Goal: Task Accomplishment & Management: Manage account settings

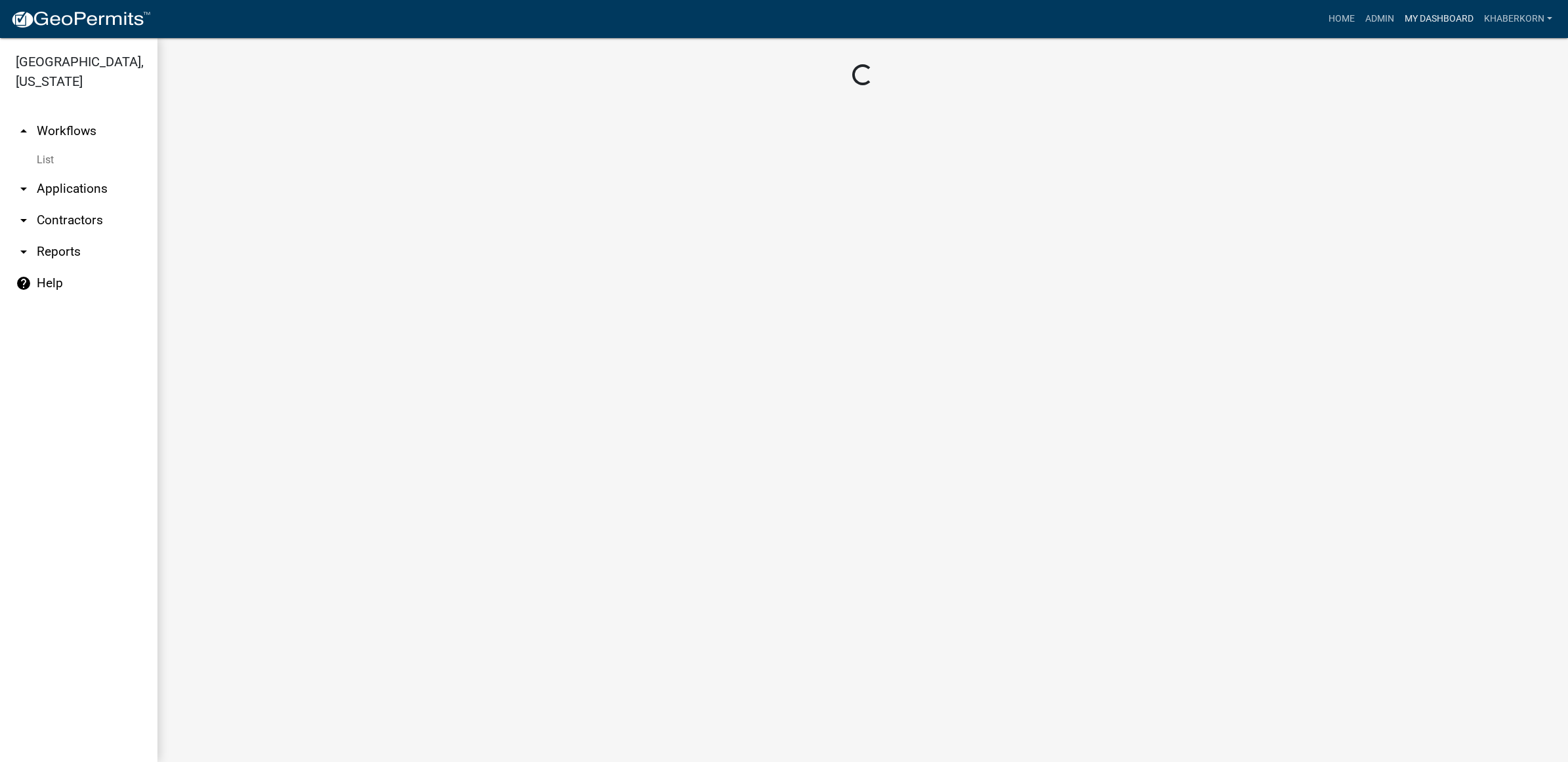
click at [1421, 16] on link "My Dashboard" at bounding box center [1439, 19] width 79 height 25
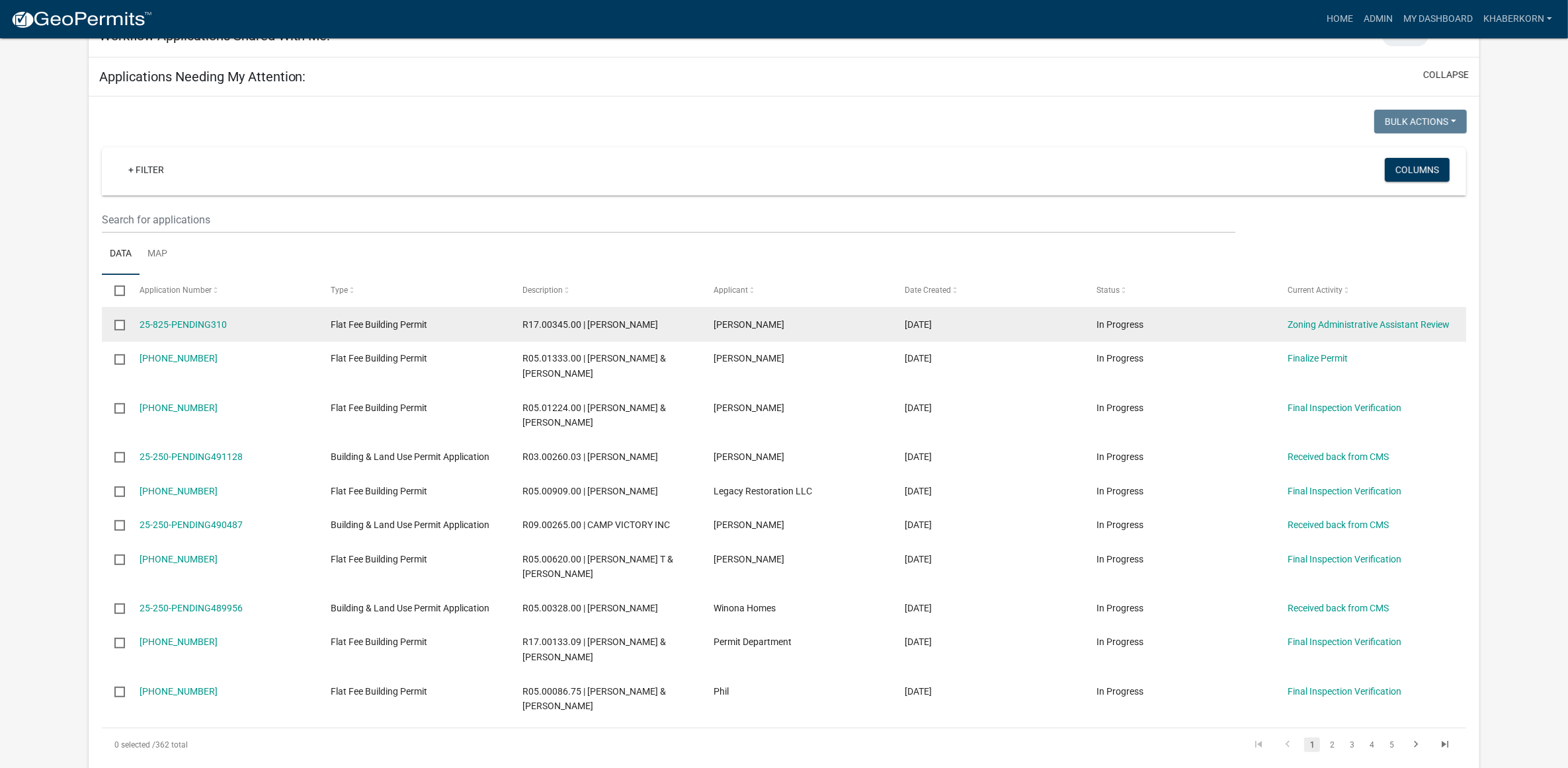
scroll to position [661, 0]
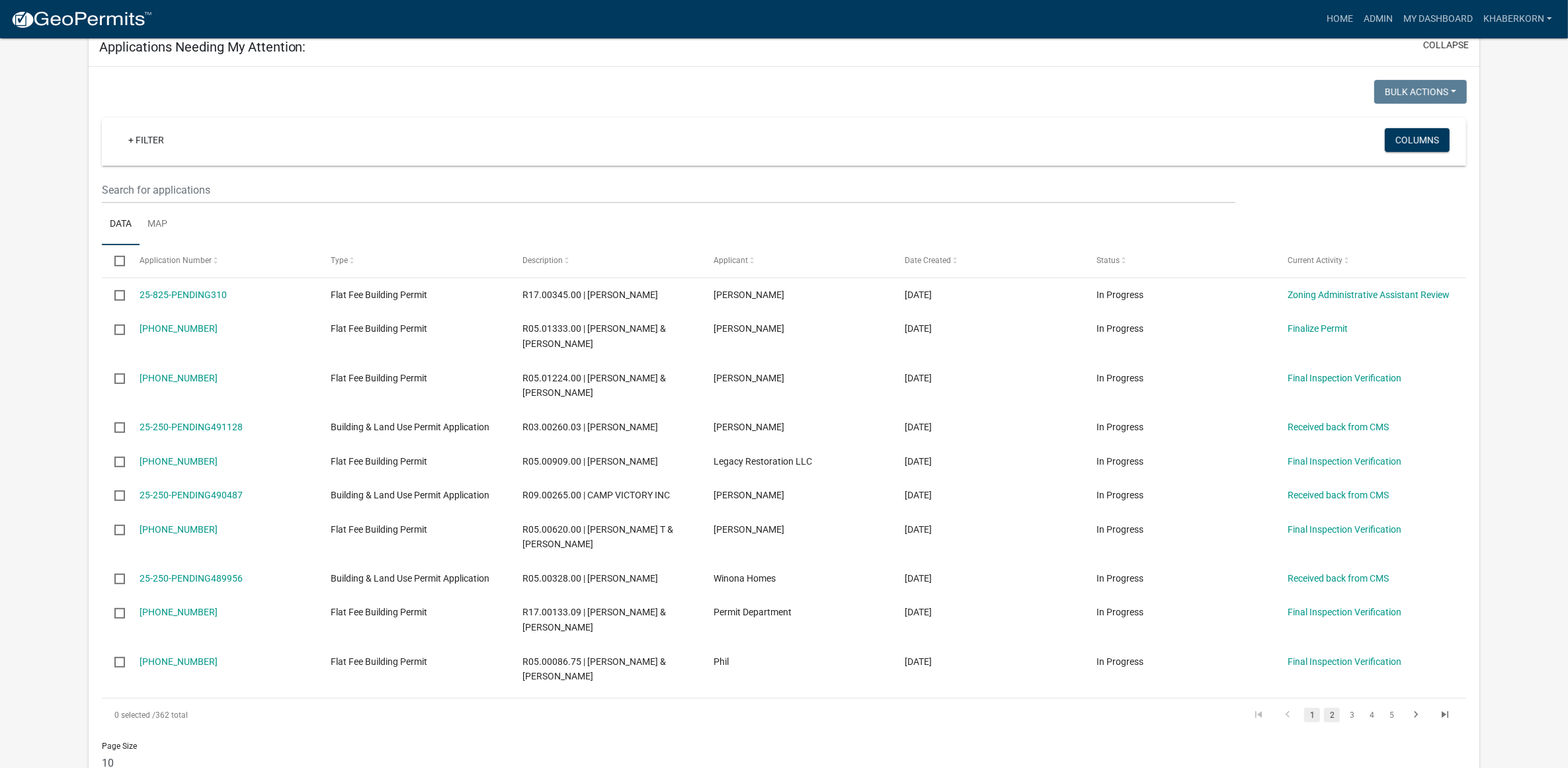
click at [1334, 722] on link "2" at bounding box center [1331, 715] width 16 height 14
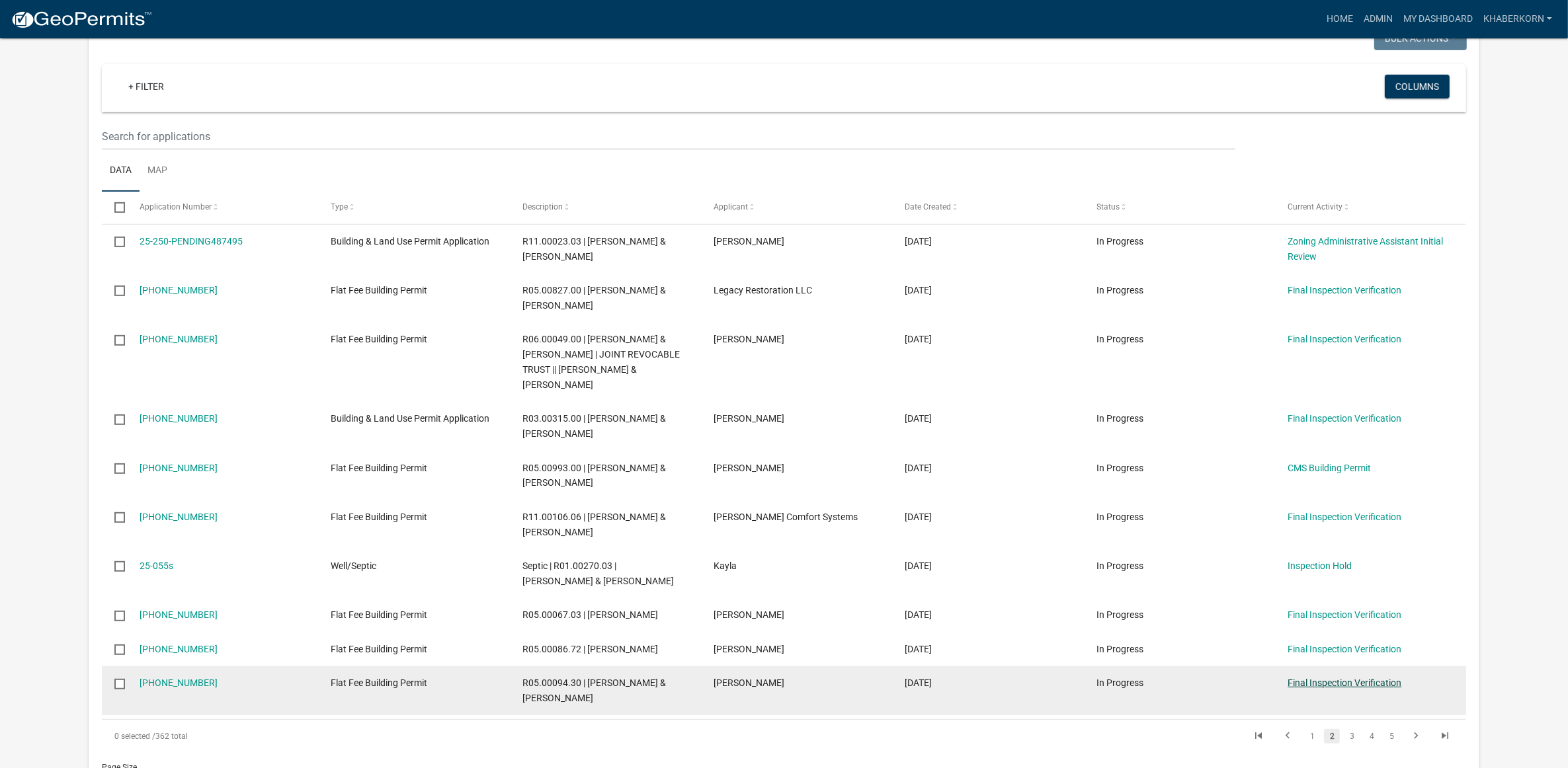
scroll to position [744, 0]
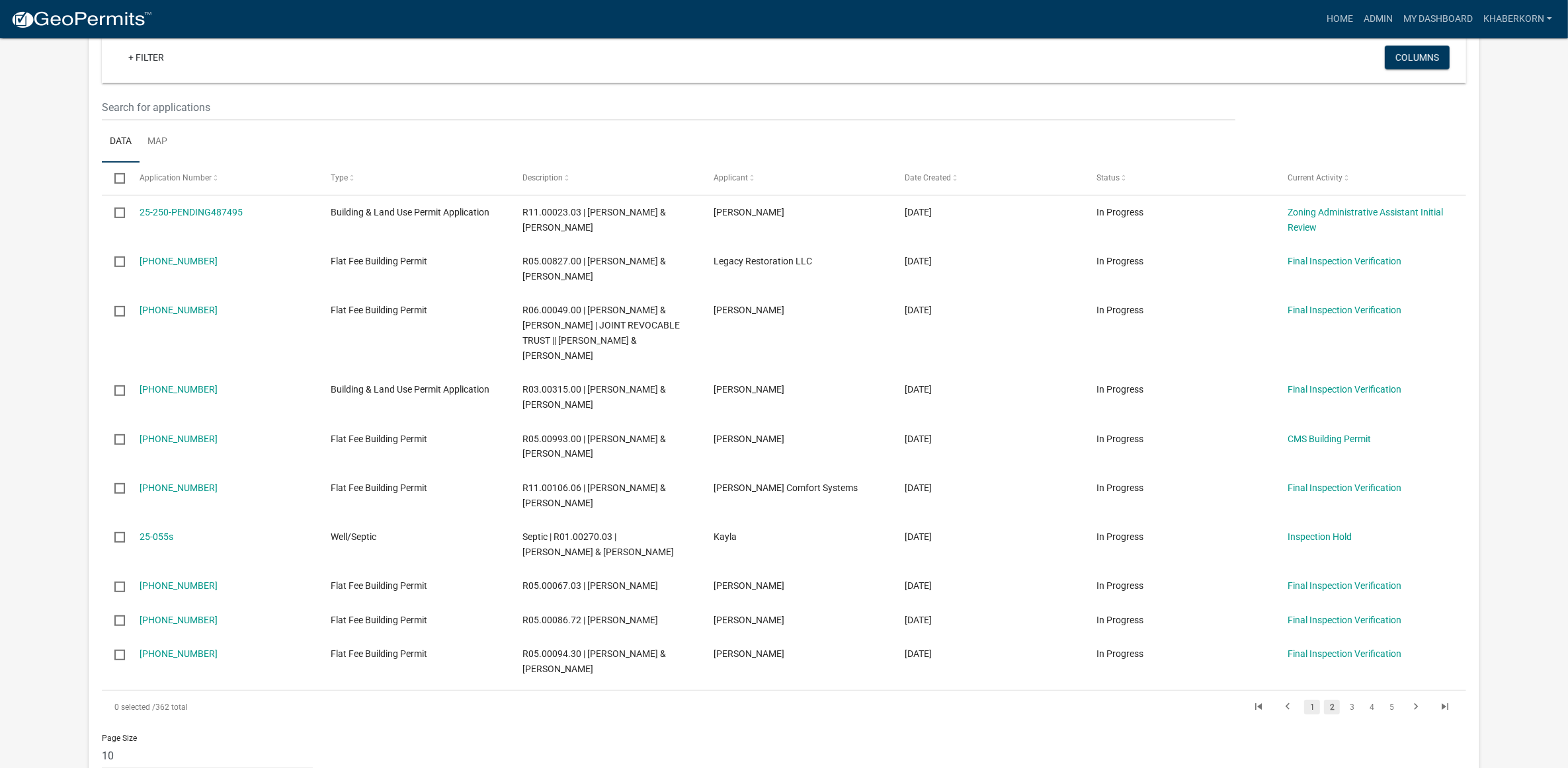
click at [1310, 700] on link "1" at bounding box center [1312, 707] width 16 height 14
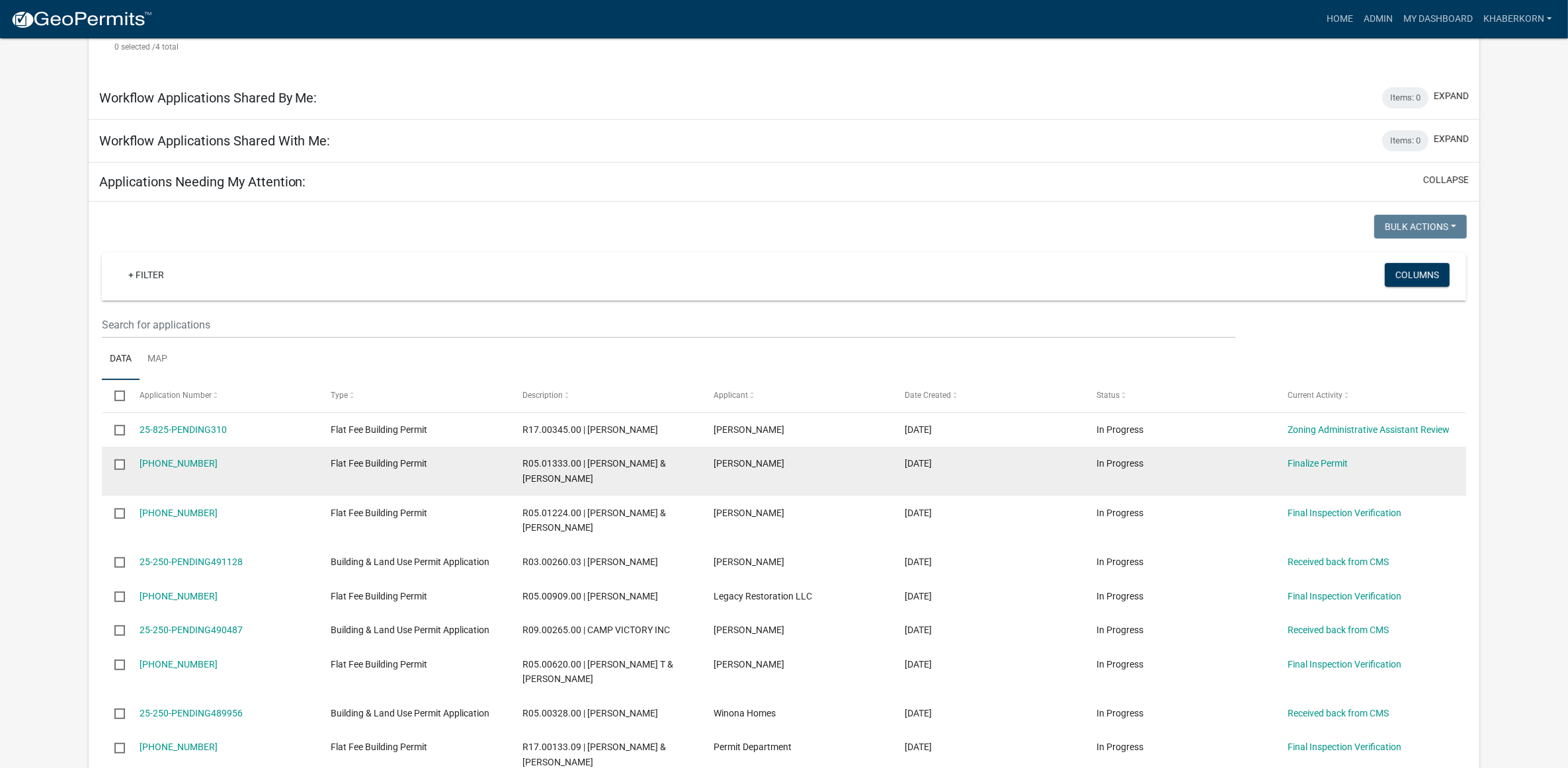
scroll to position [410, 0]
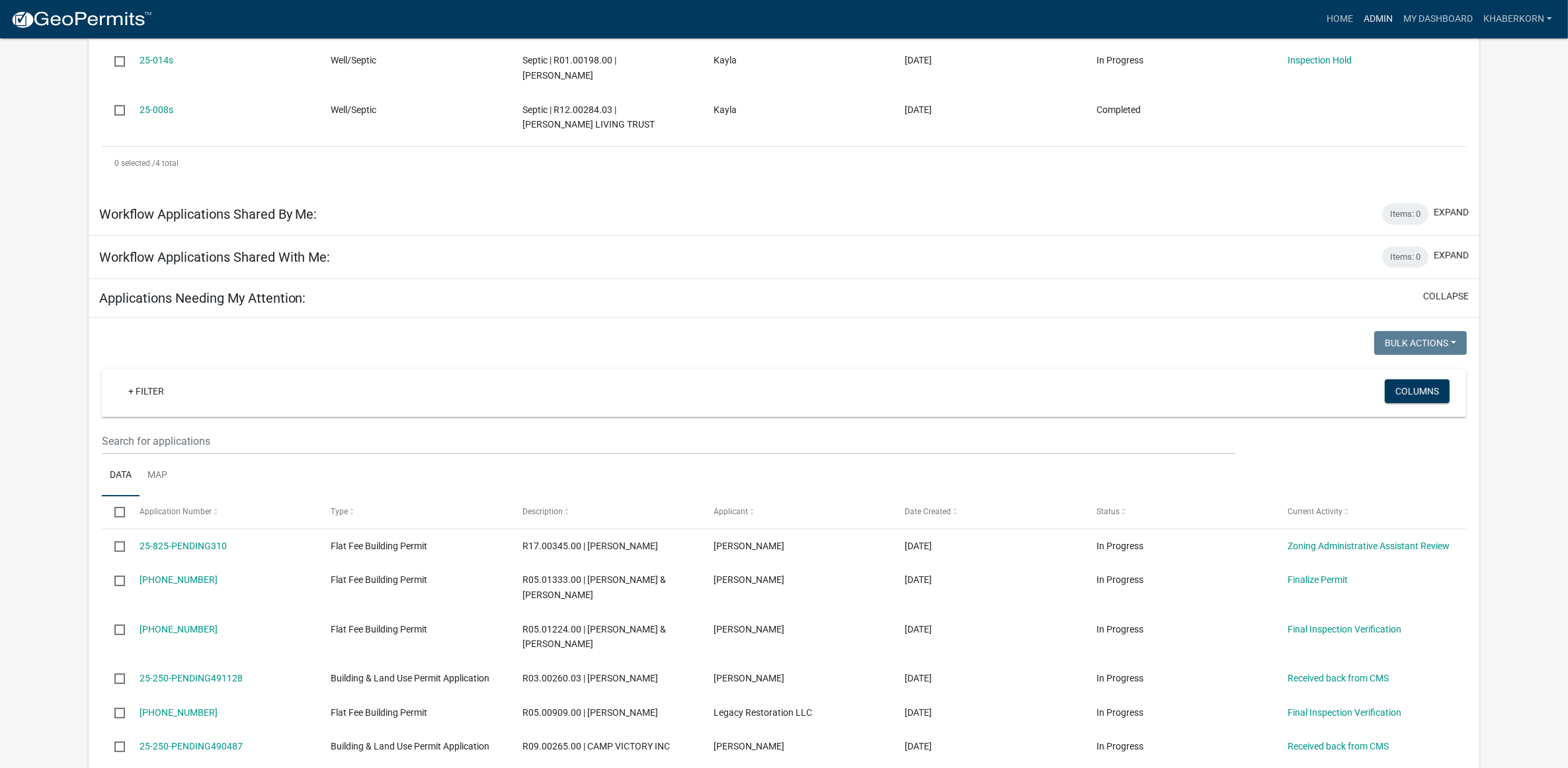
click at [1380, 13] on link "Admin" at bounding box center [1378, 19] width 40 height 25
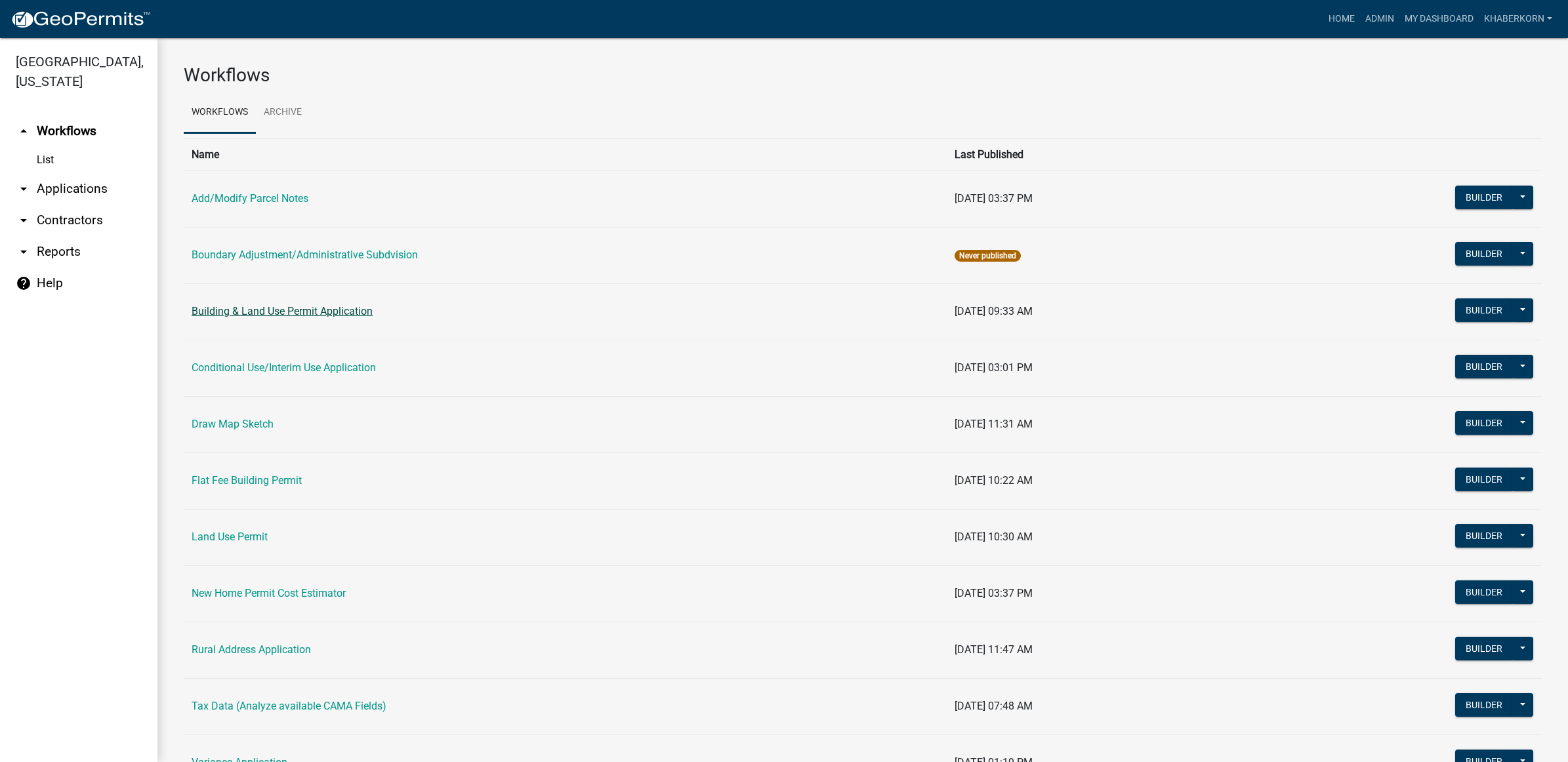
click at [238, 310] on link "Building & Land Use Permit Application" at bounding box center [282, 311] width 181 height 13
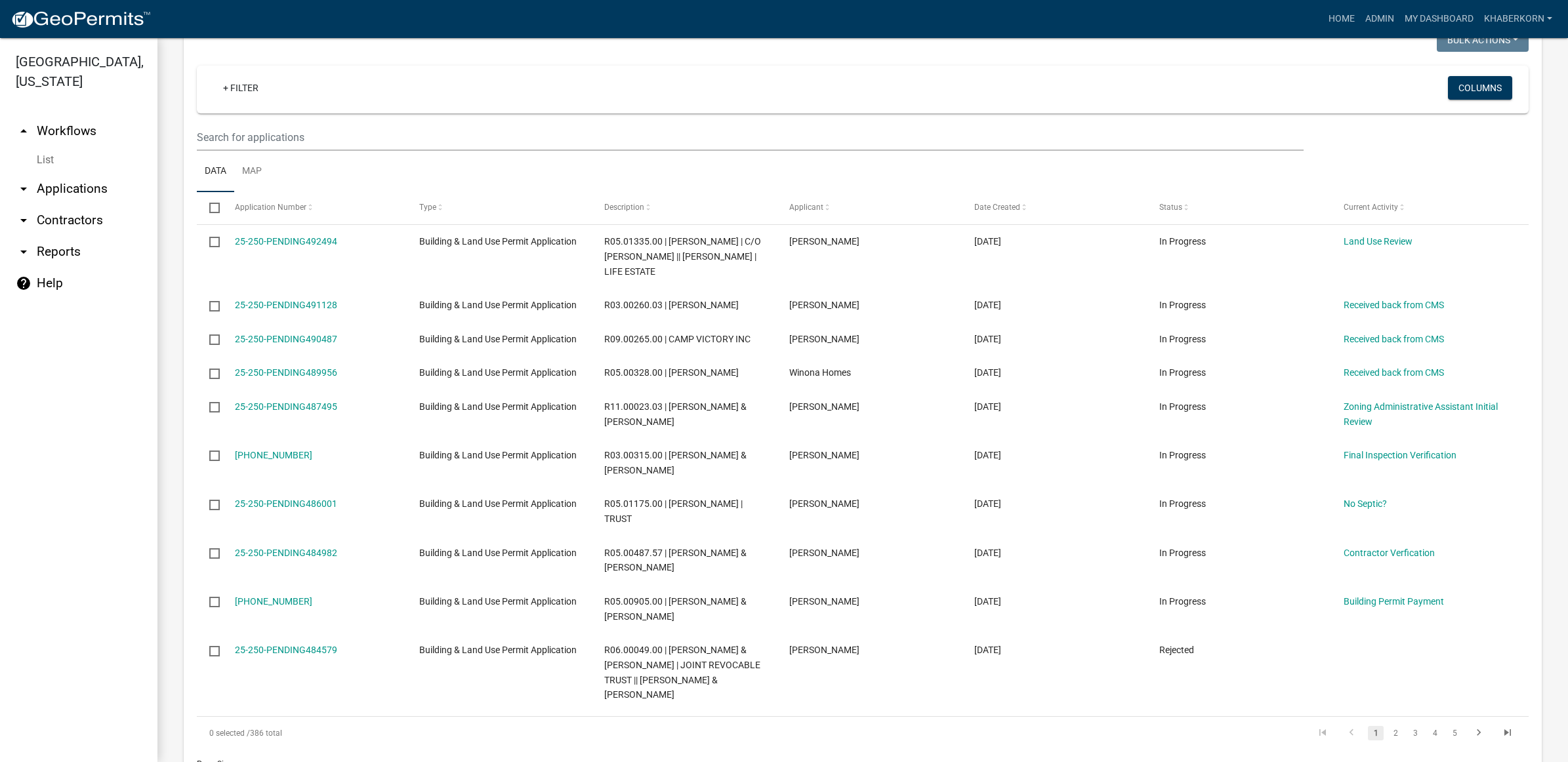
scroll to position [984, 0]
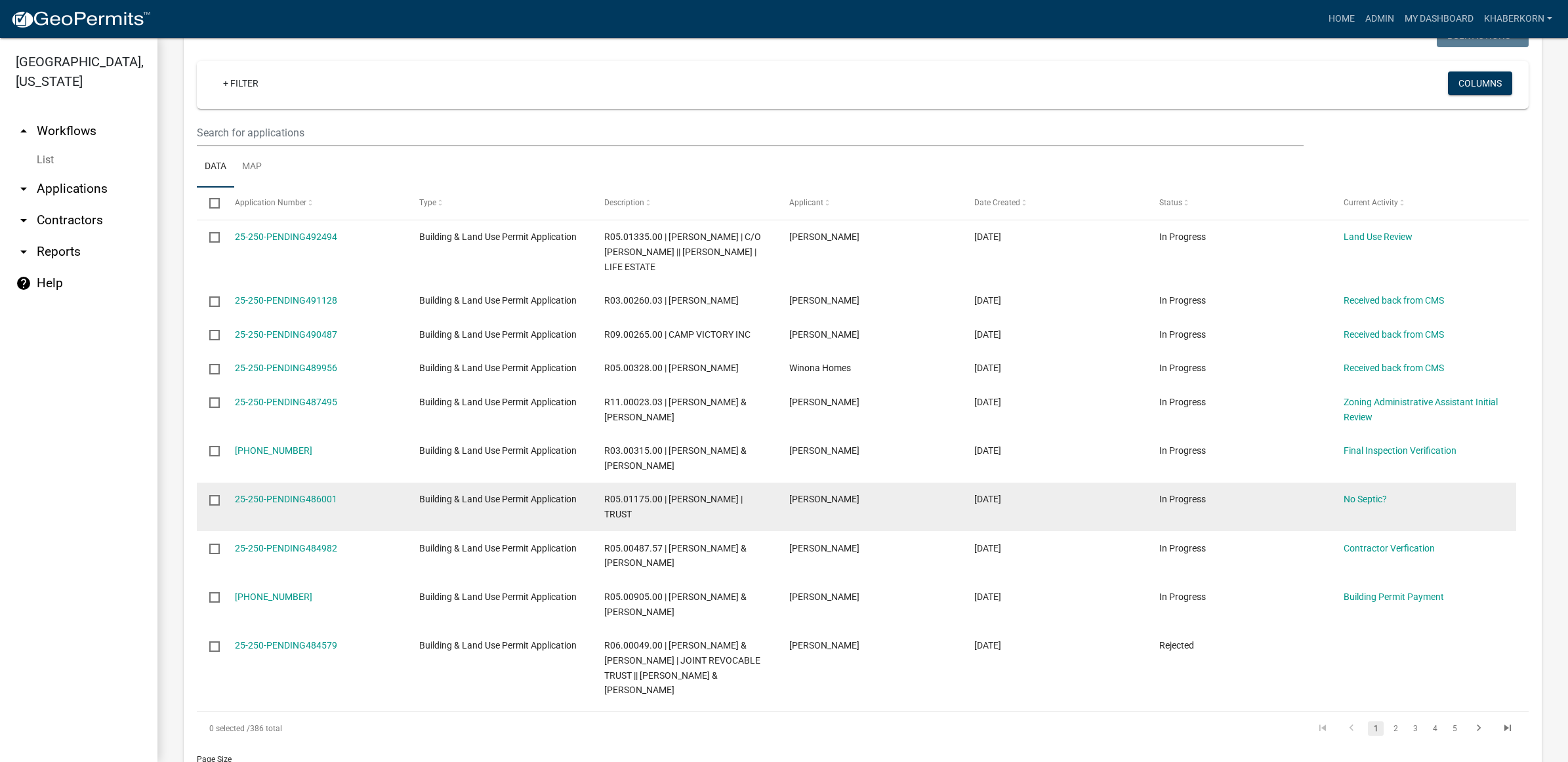
click at [216, 504] on input "checkbox" at bounding box center [213, 499] width 8 height 8
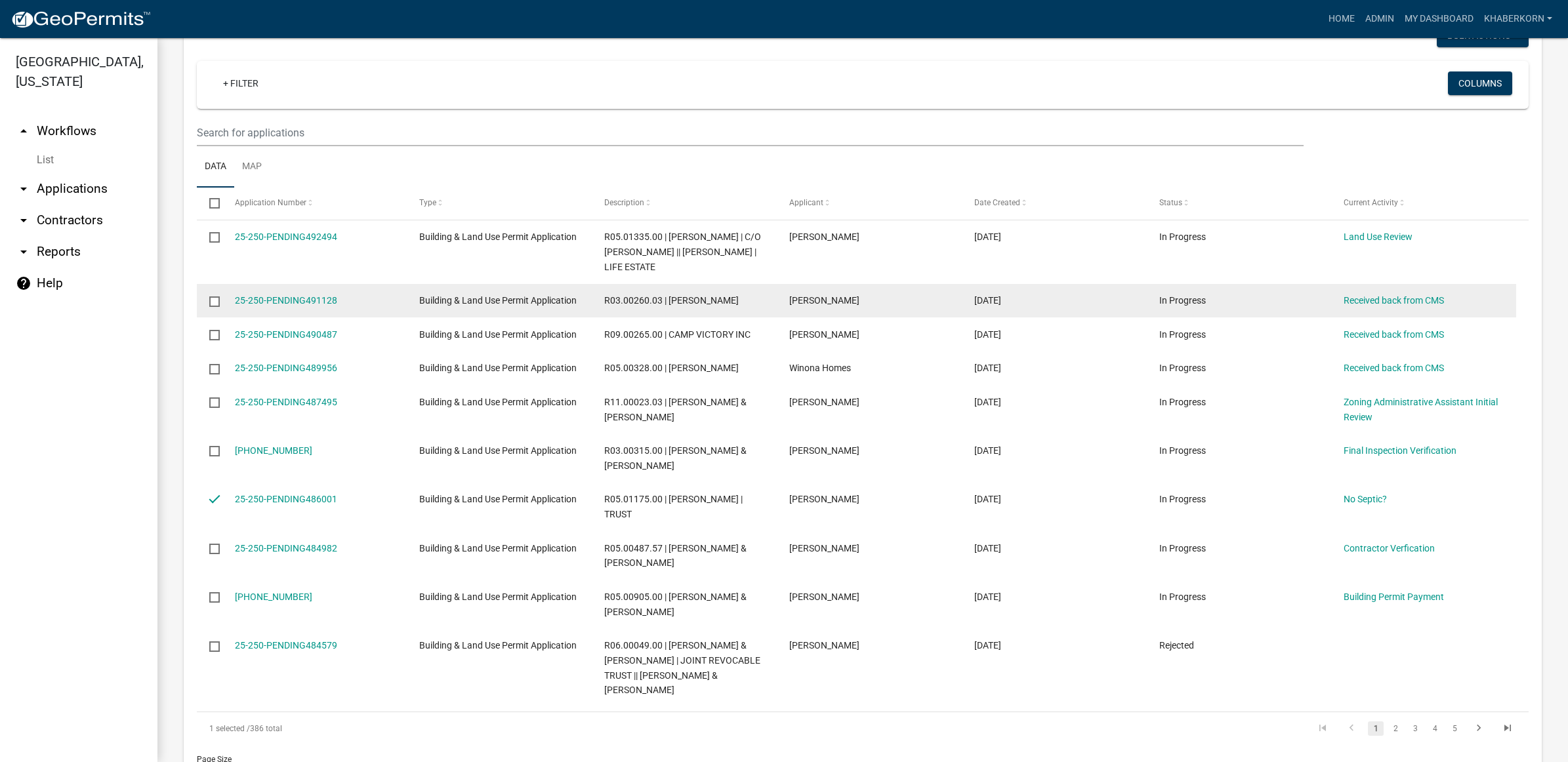
scroll to position [902, 0]
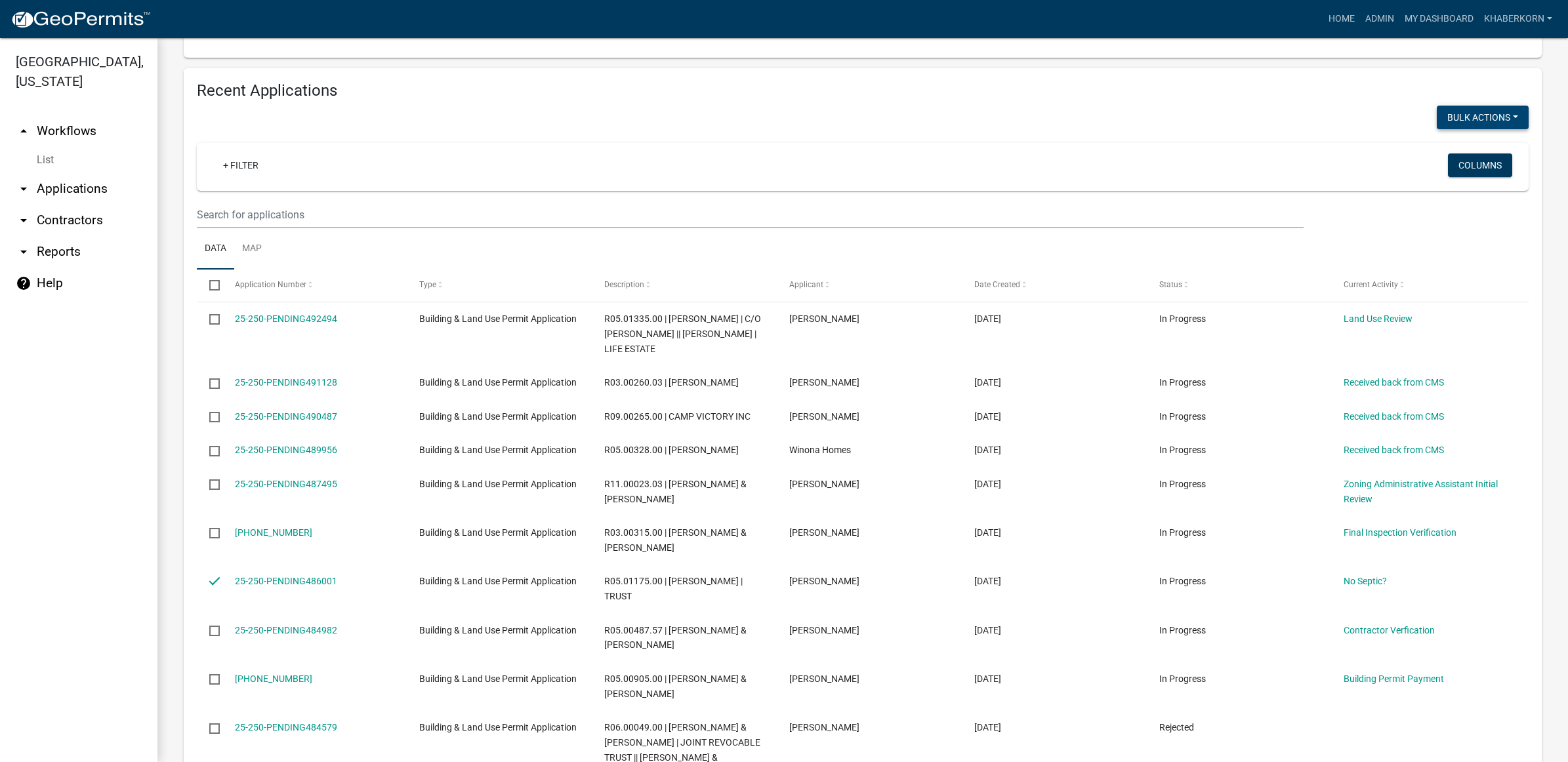
click at [1461, 129] on button "Bulk Actions" at bounding box center [1483, 117] width 92 height 24
click at [1459, 166] on button "Void" at bounding box center [1476, 151] width 105 height 31
checkbox input "false"
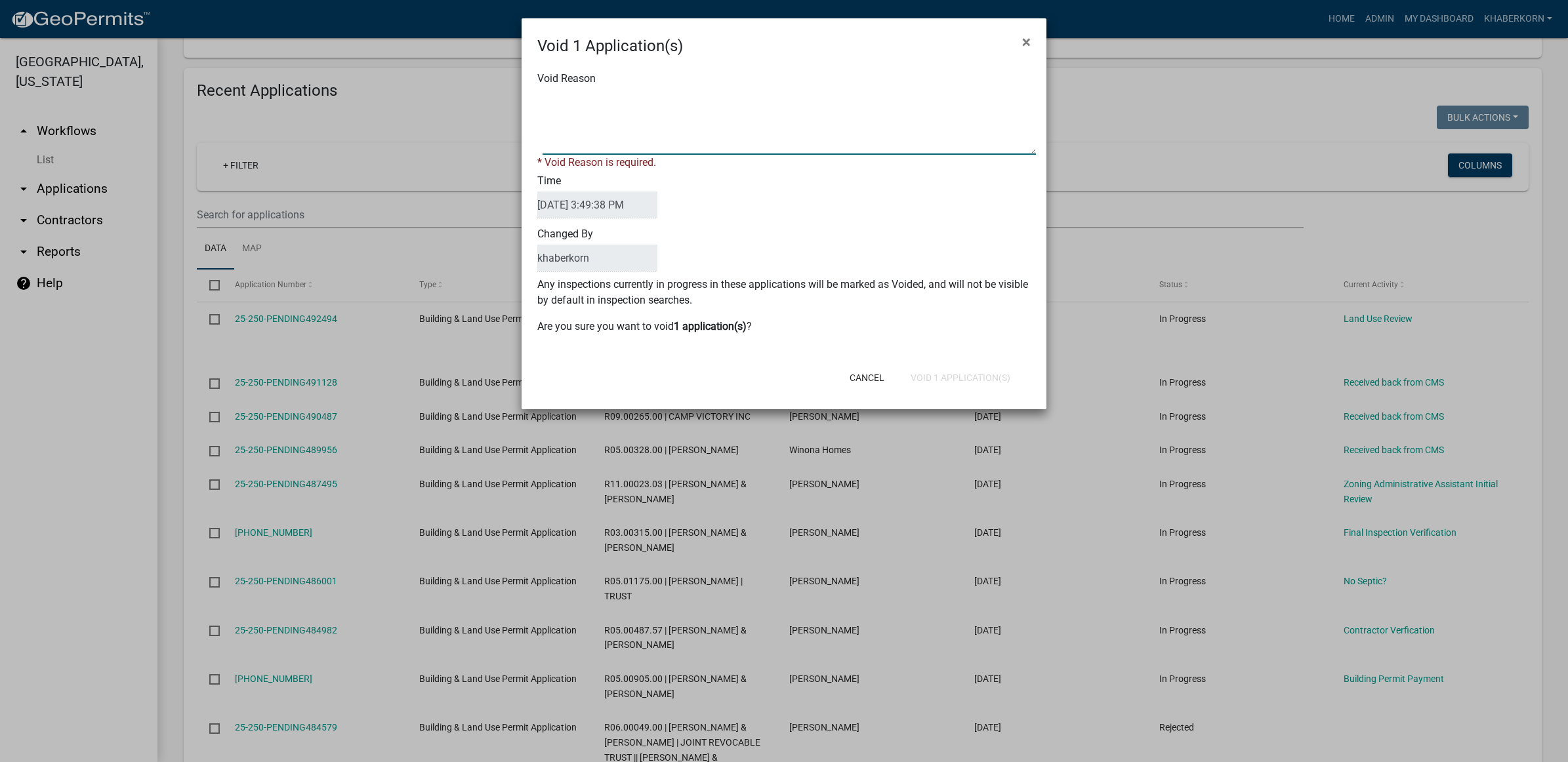
click at [617, 114] on textarea "Void Reason" at bounding box center [789, 122] width 493 height 65
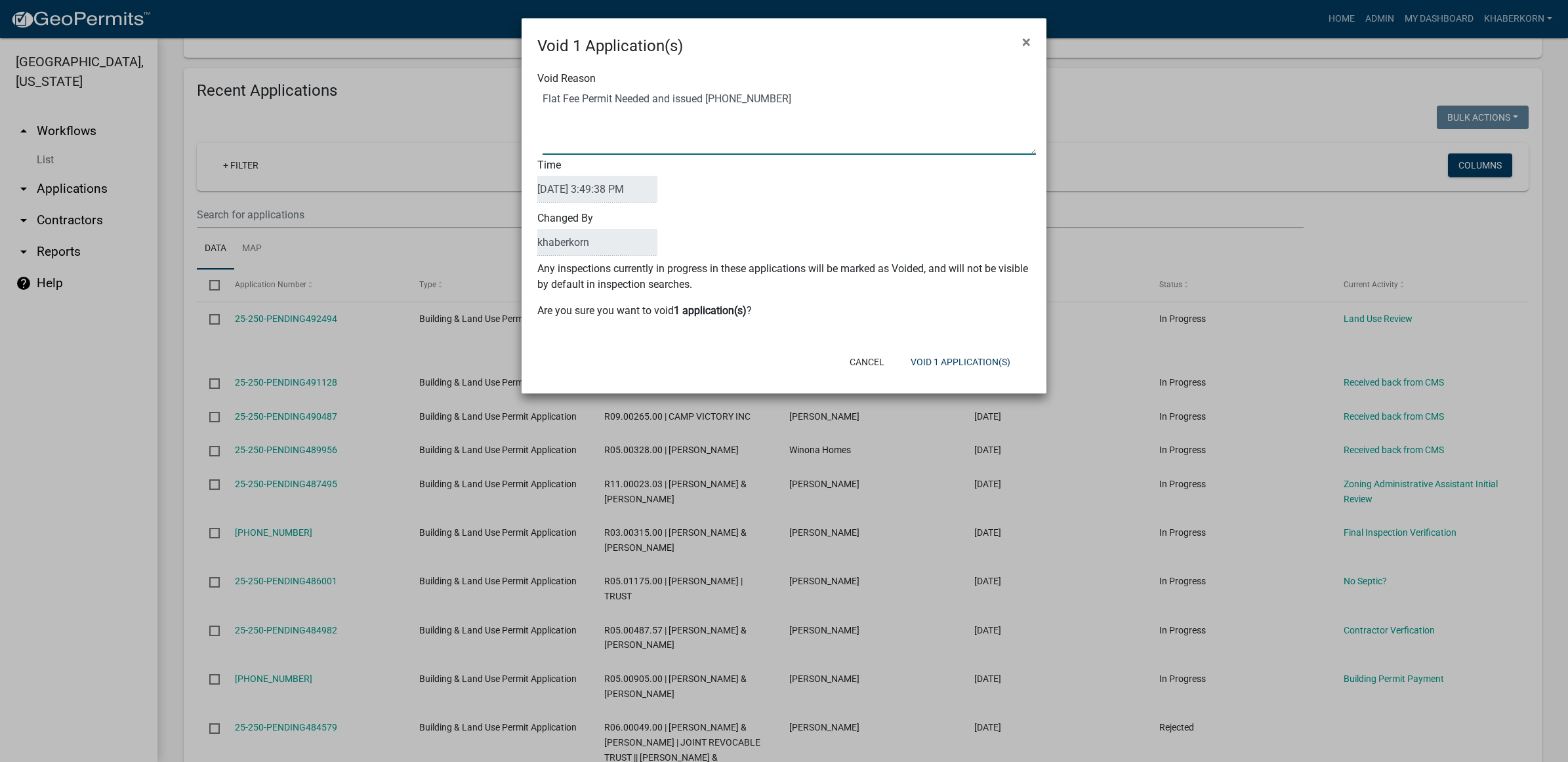
click at [749, 102] on textarea "Void Reason" at bounding box center [789, 122] width 493 height 65
type textarea "Flat Fee Permit Needed and issued 25-250-278"
click at [938, 359] on button "Void 1 Application(s)" at bounding box center [960, 362] width 121 height 24
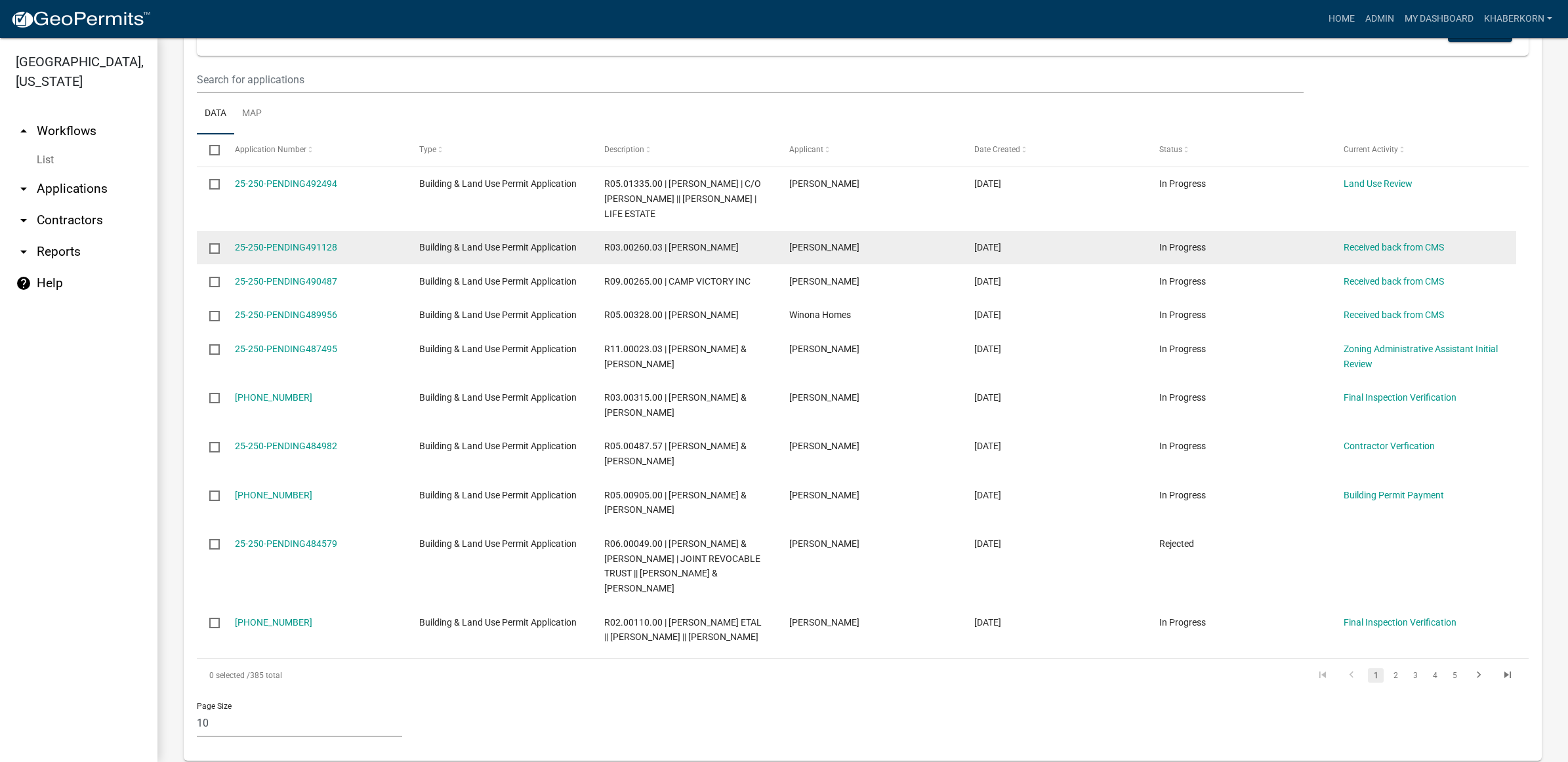
scroll to position [1066, 0]
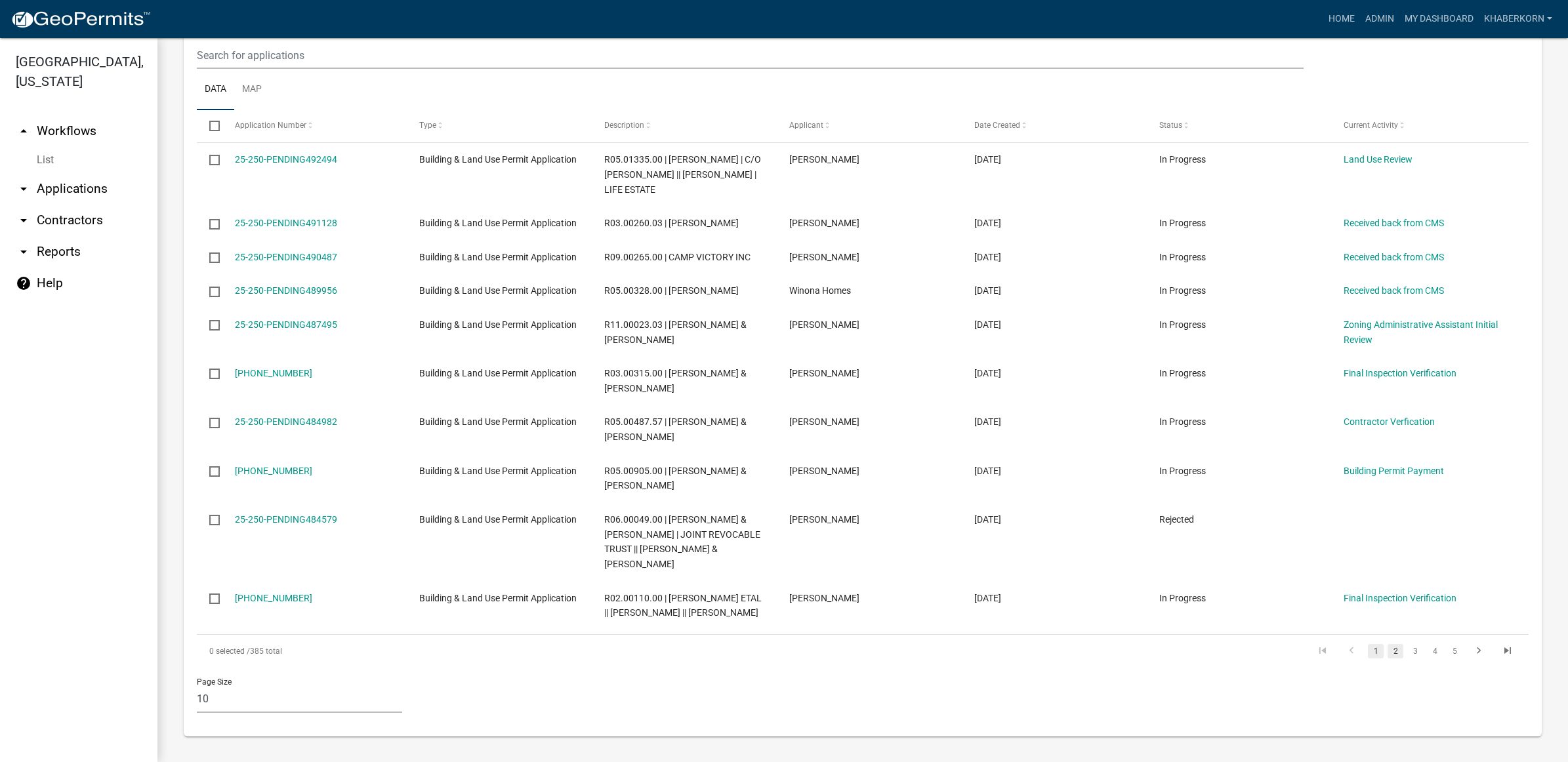
click at [1388, 659] on link "2" at bounding box center [1395, 651] width 16 height 14
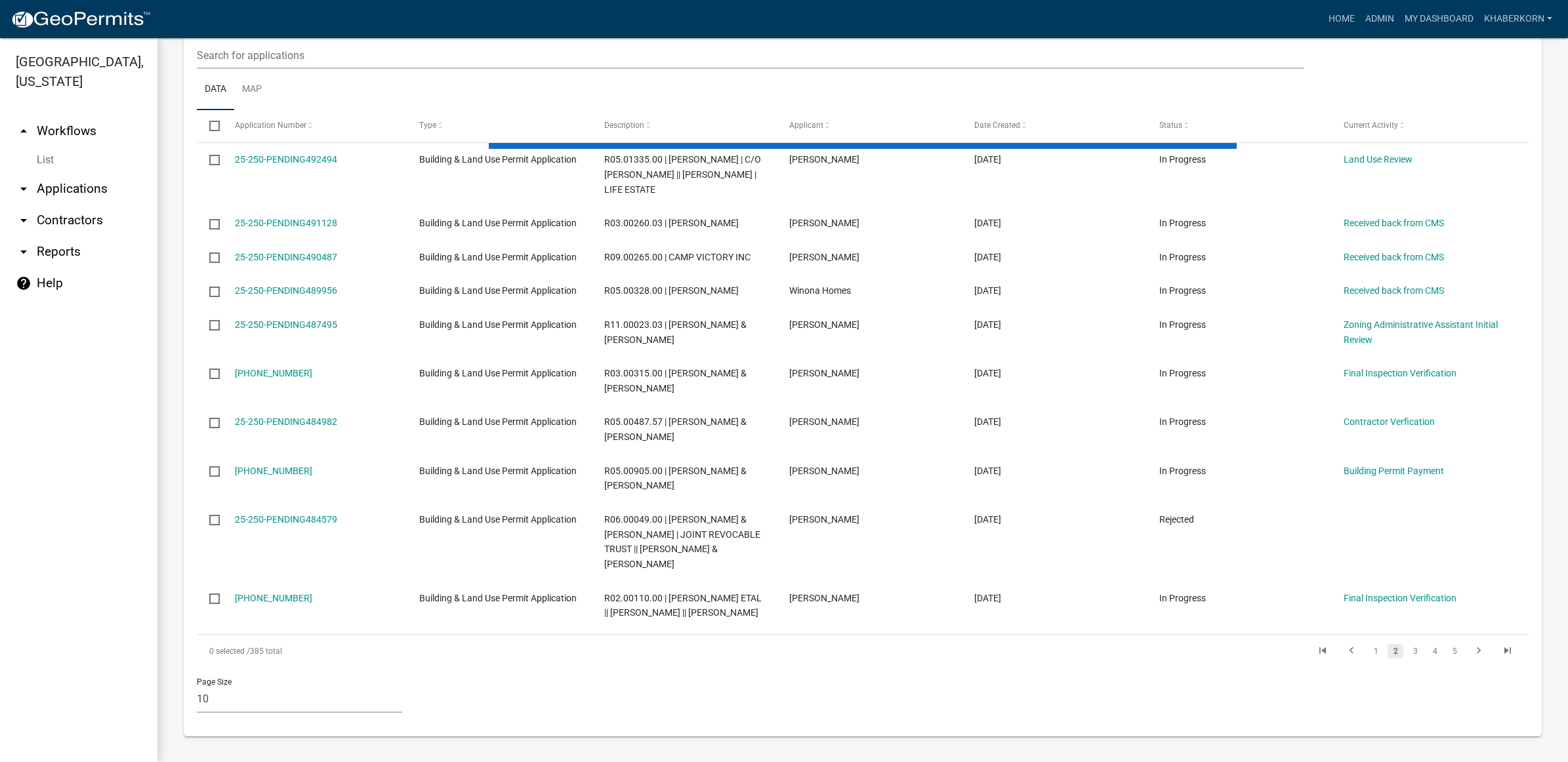
scroll to position [1046, 0]
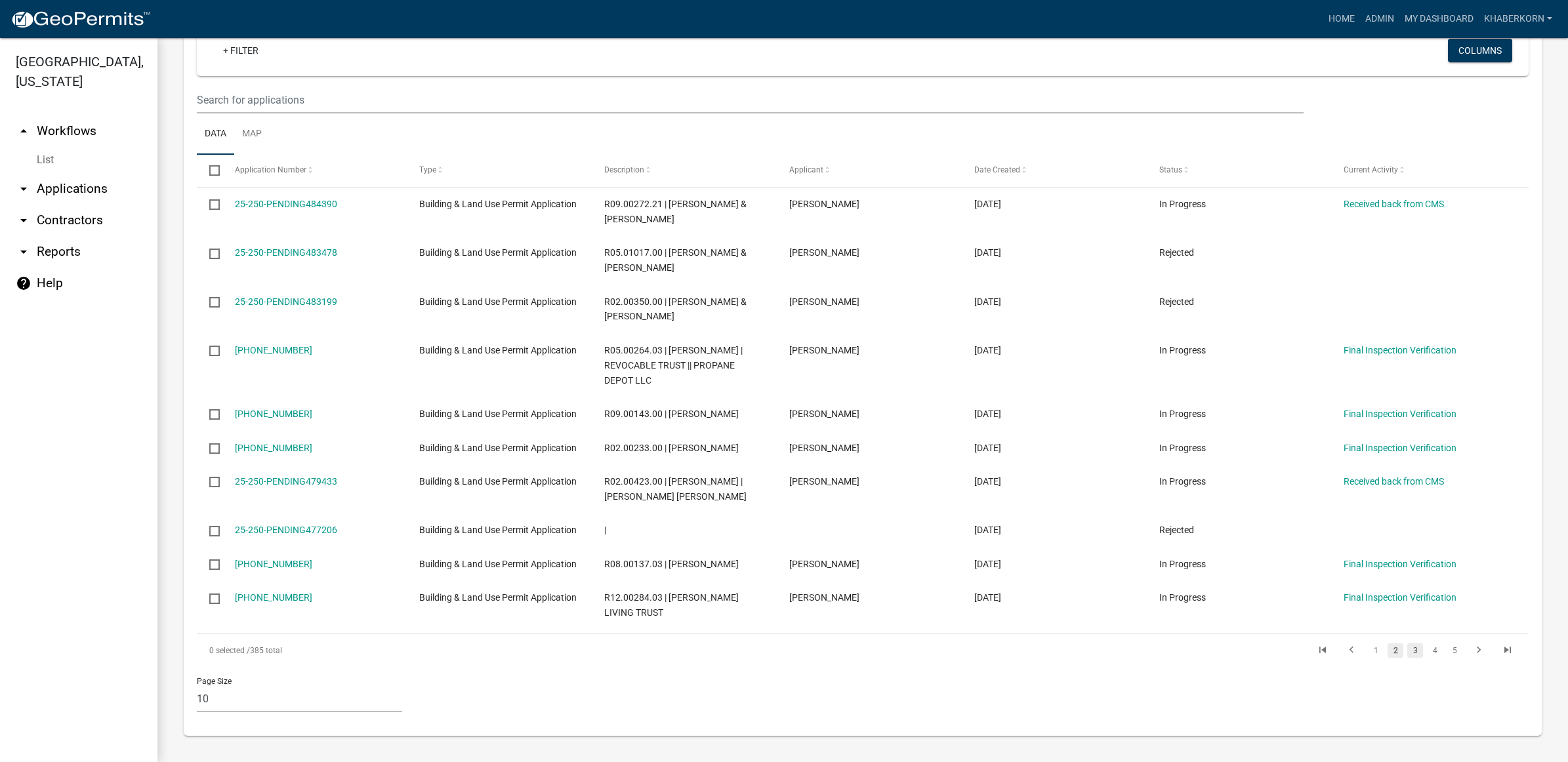
click at [1408, 653] on link "3" at bounding box center [1415, 651] width 16 height 14
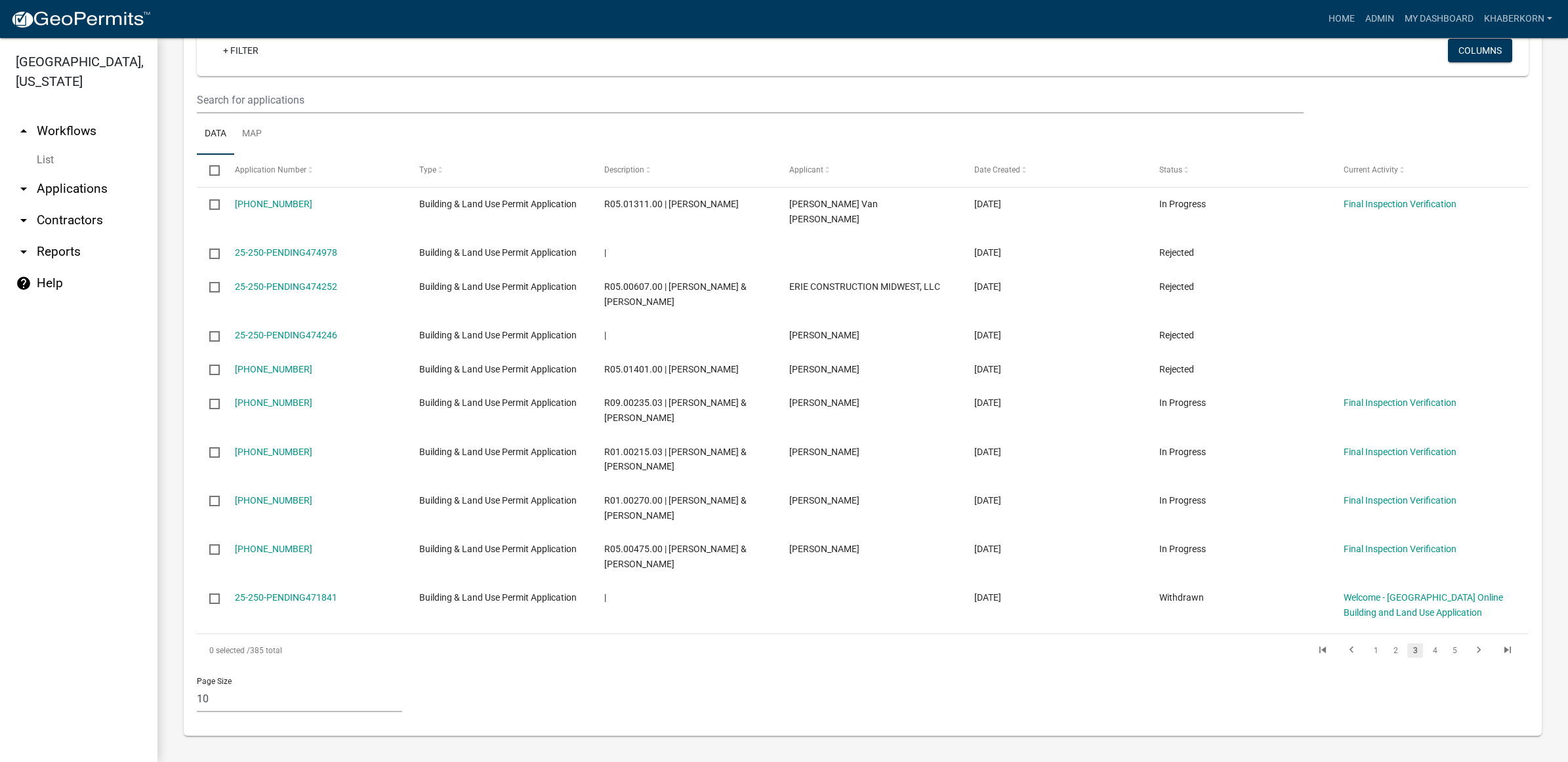
scroll to position [1017, 0]
click at [1427, 651] on link "4" at bounding box center [1434, 651] width 16 height 14
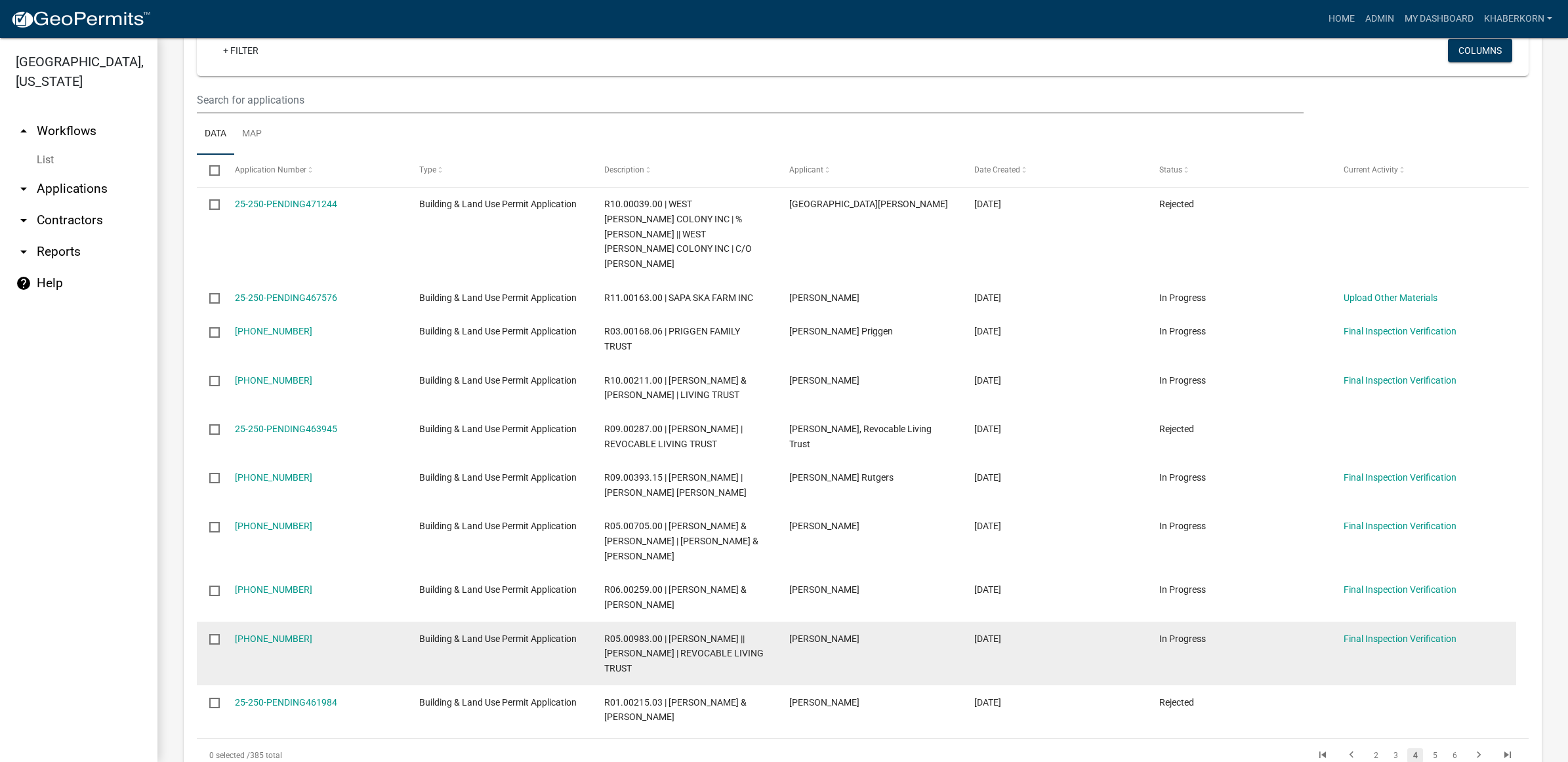
scroll to position [1136, 0]
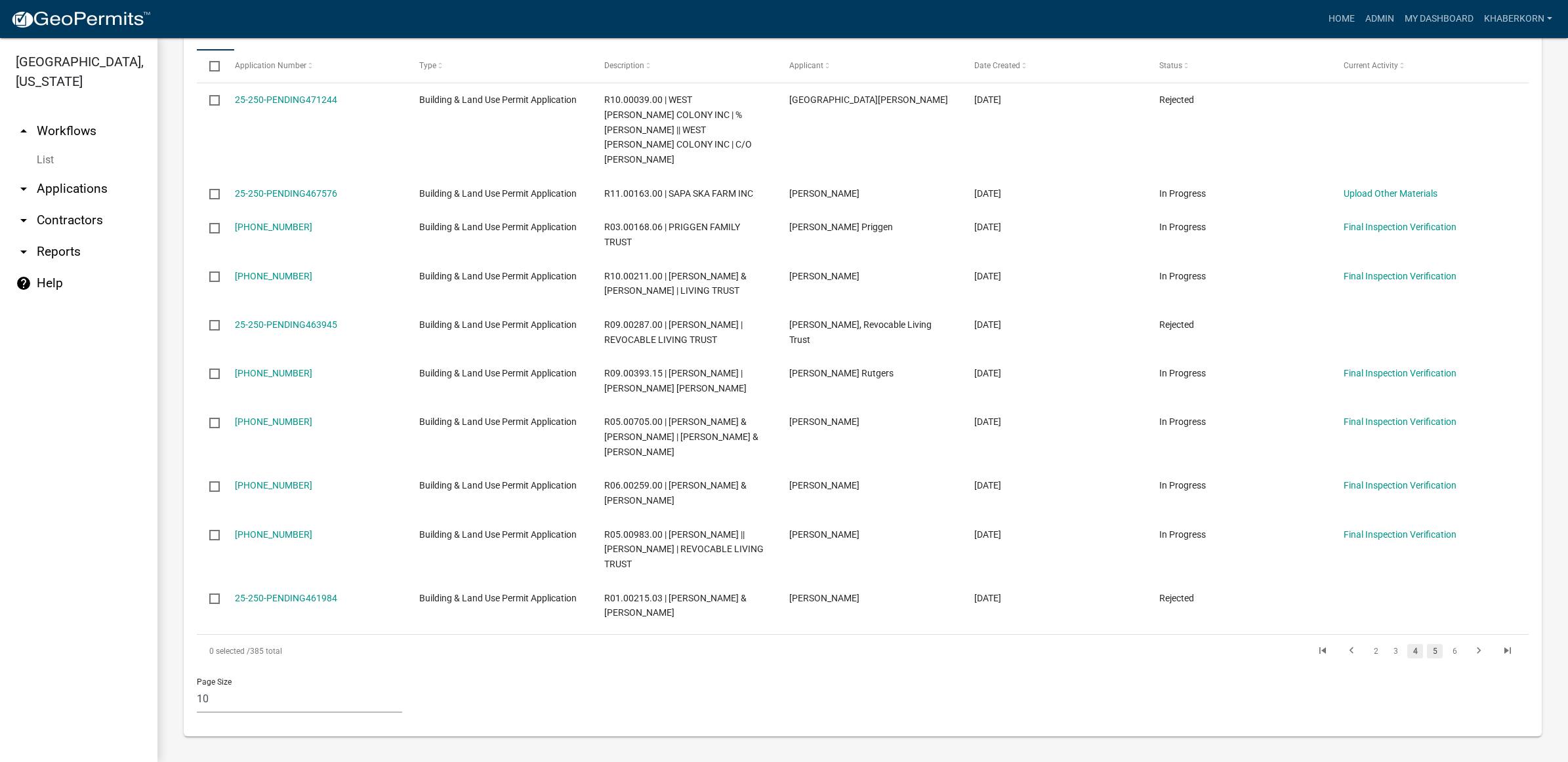
click at [1428, 655] on link "5" at bounding box center [1434, 651] width 16 height 14
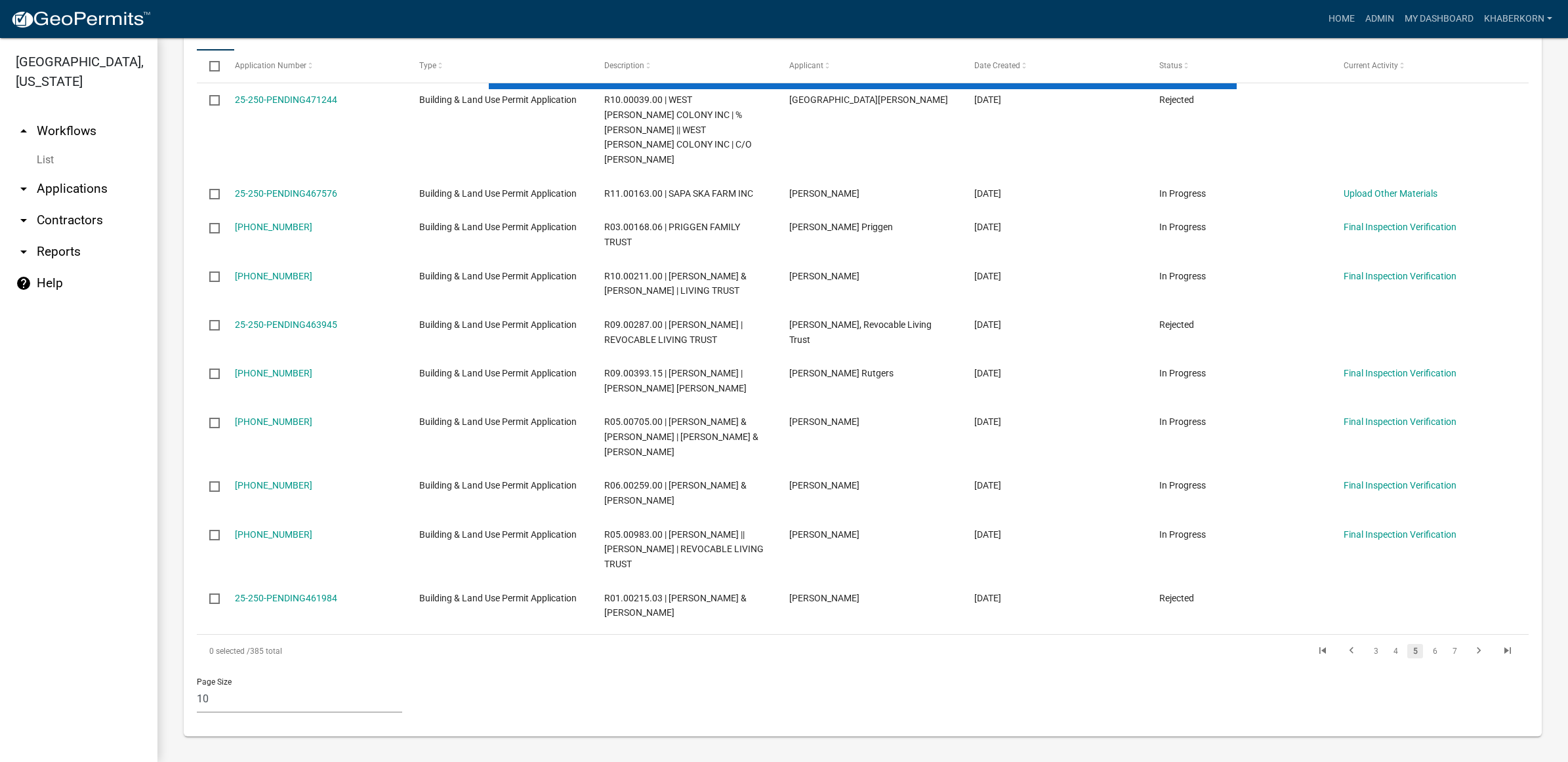
scroll to position [1046, 0]
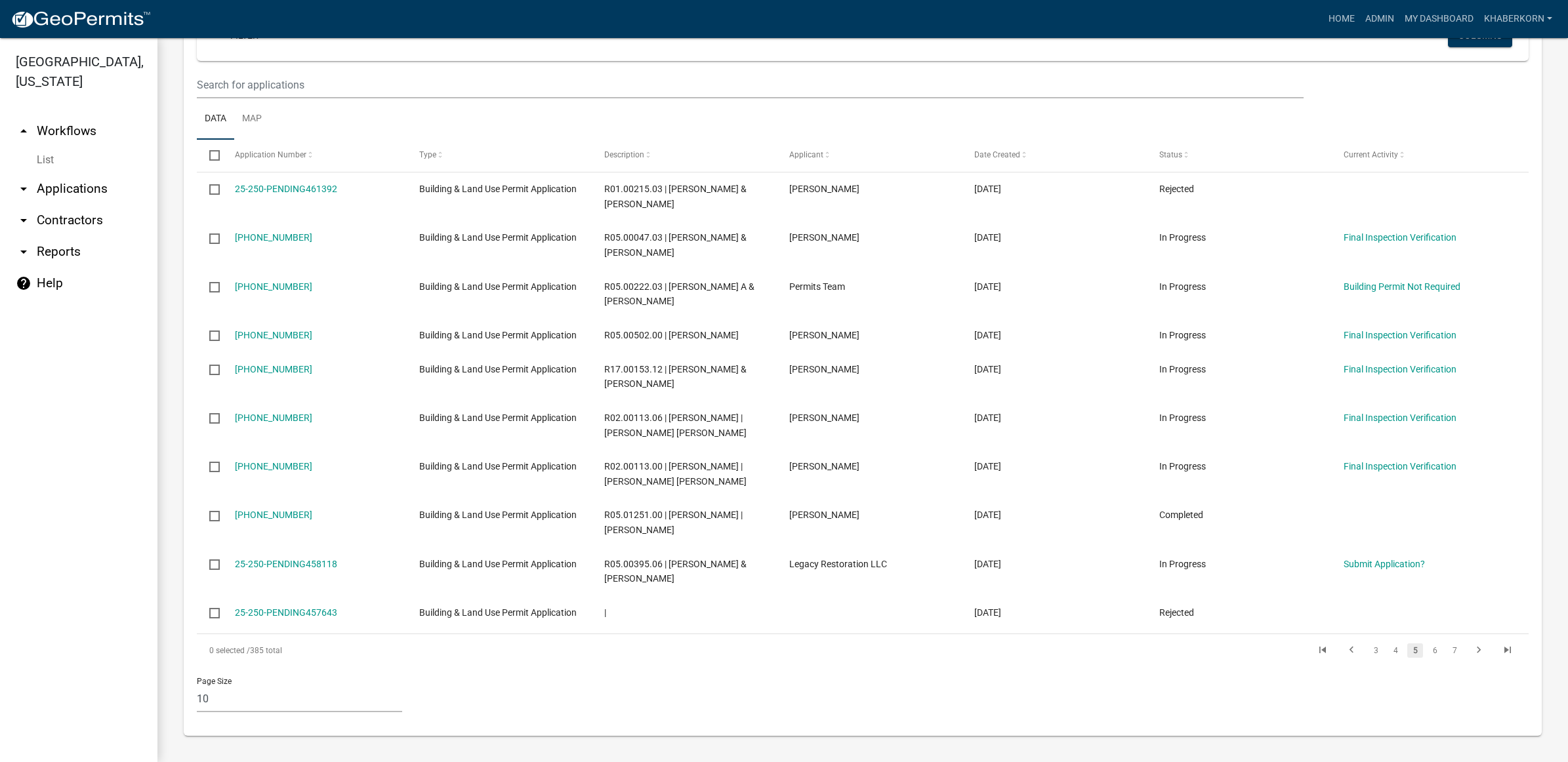
click at [1428, 655] on link "6" at bounding box center [1434, 651] width 16 height 14
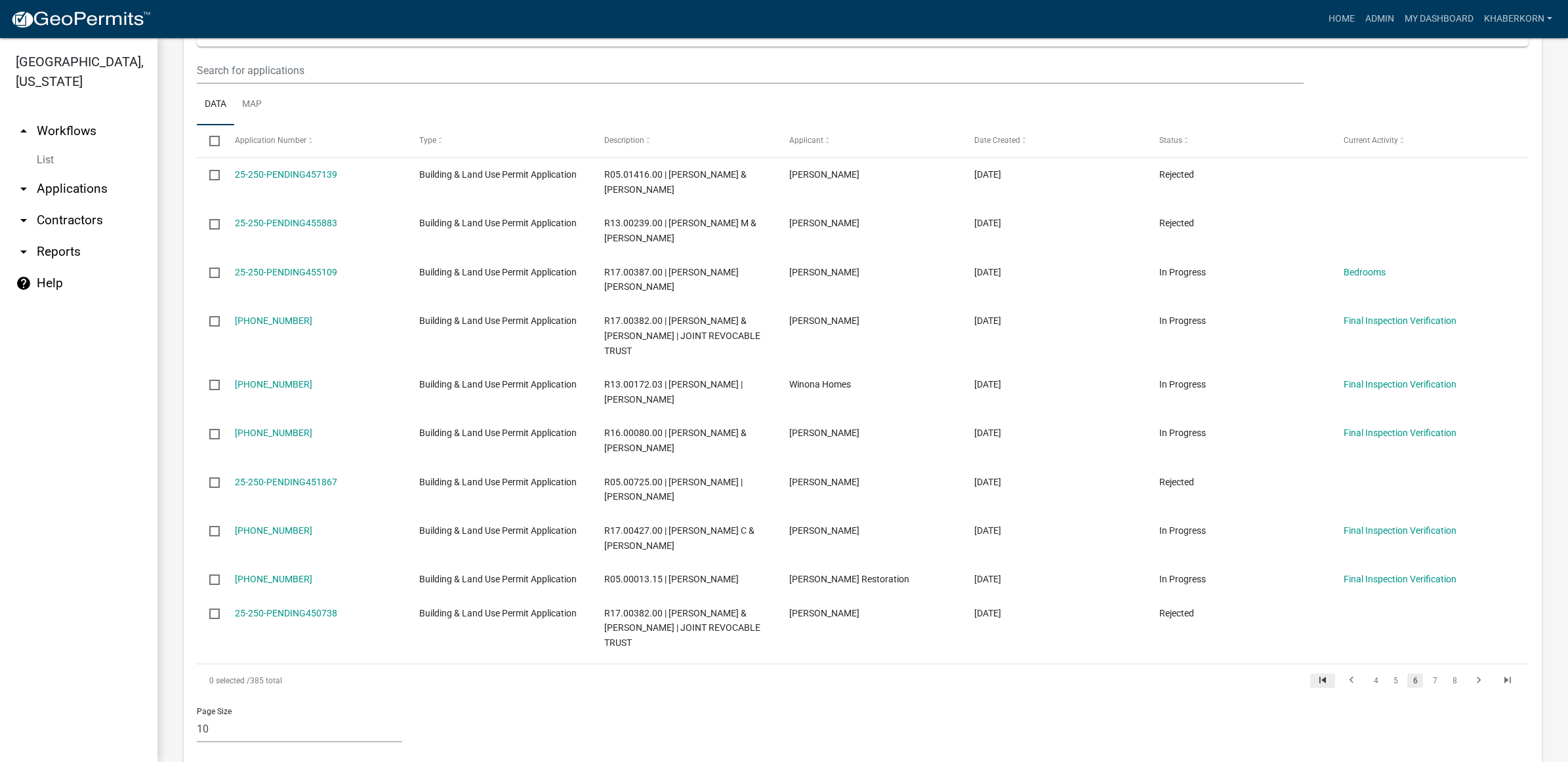
click at [1314, 674] on icon "go to first page" at bounding box center [1322, 682] width 17 height 16
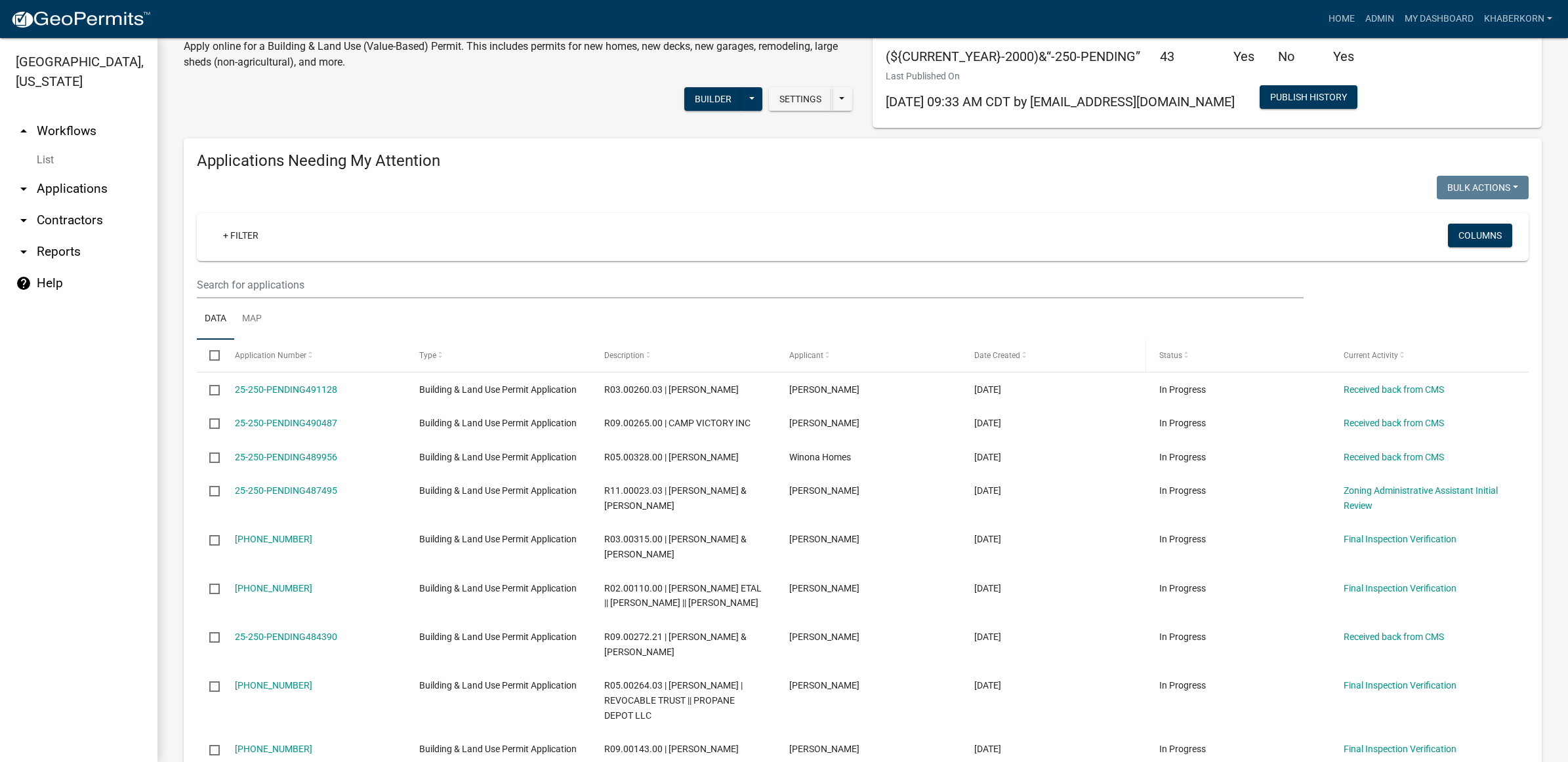
scroll to position [82, 0]
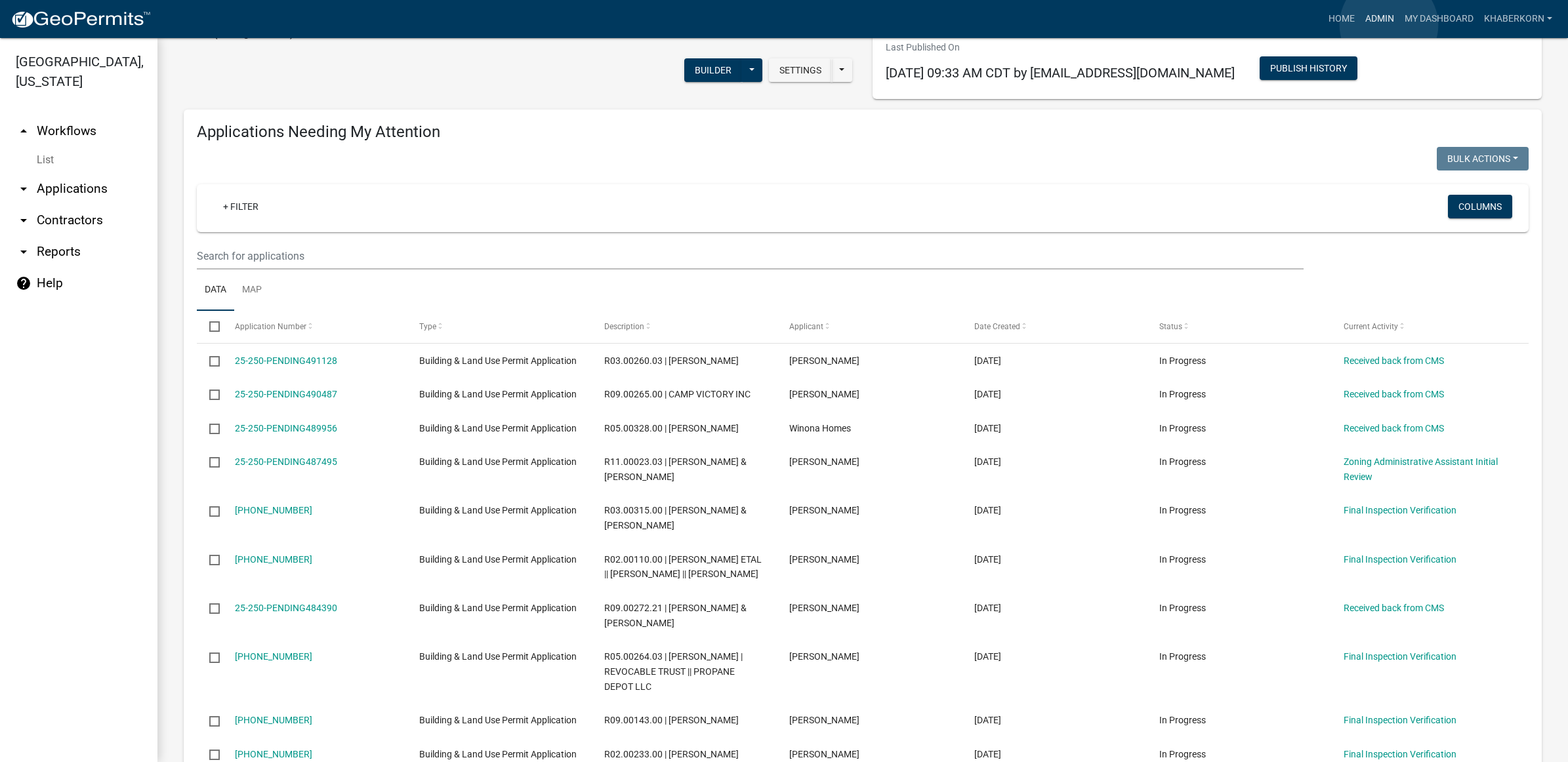
click at [1389, 25] on link "Admin" at bounding box center [1379, 19] width 39 height 25
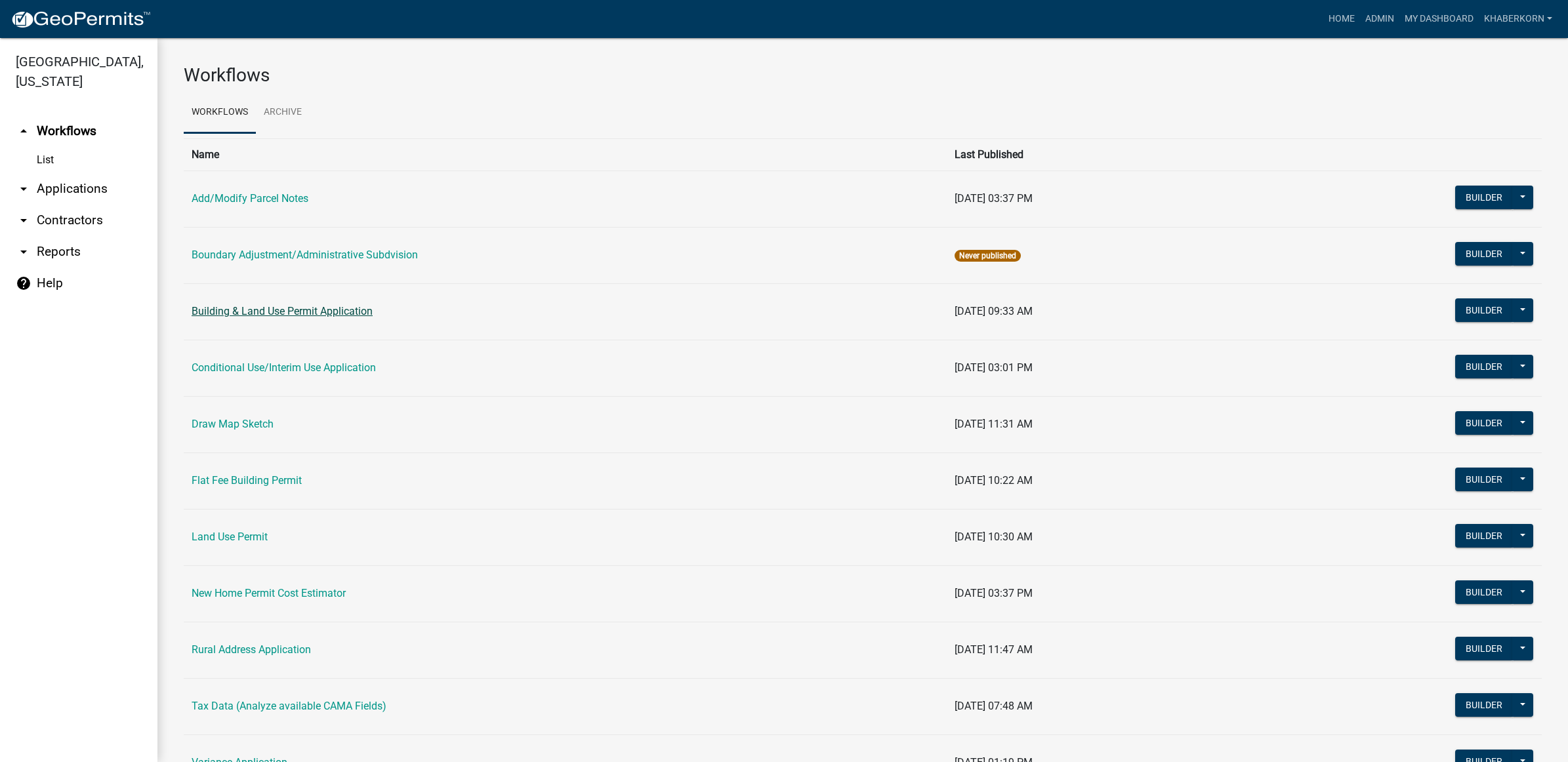
click at [218, 313] on link "Building & Land Use Permit Application" at bounding box center [282, 311] width 181 height 13
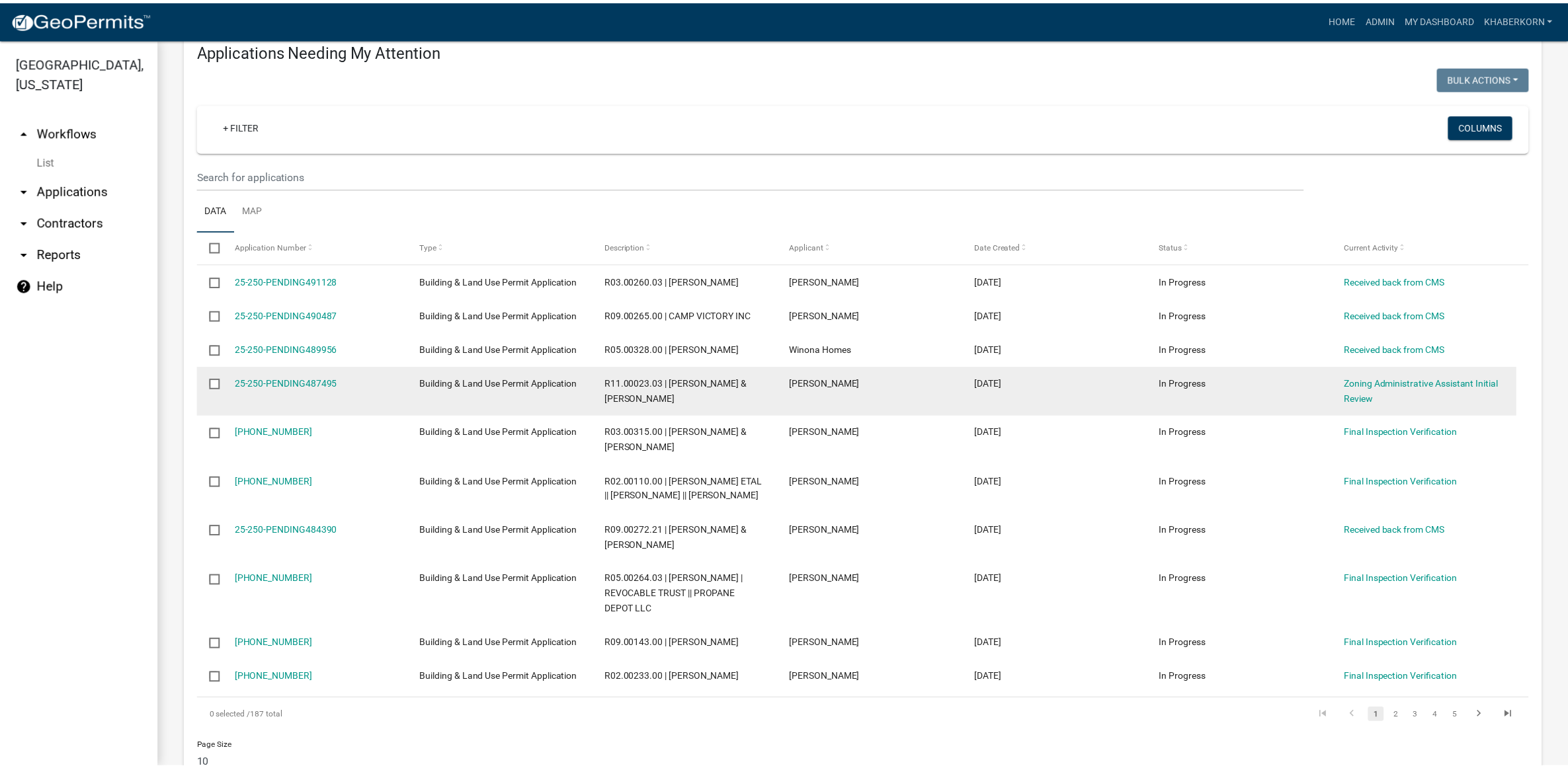
scroll to position [248, 0]
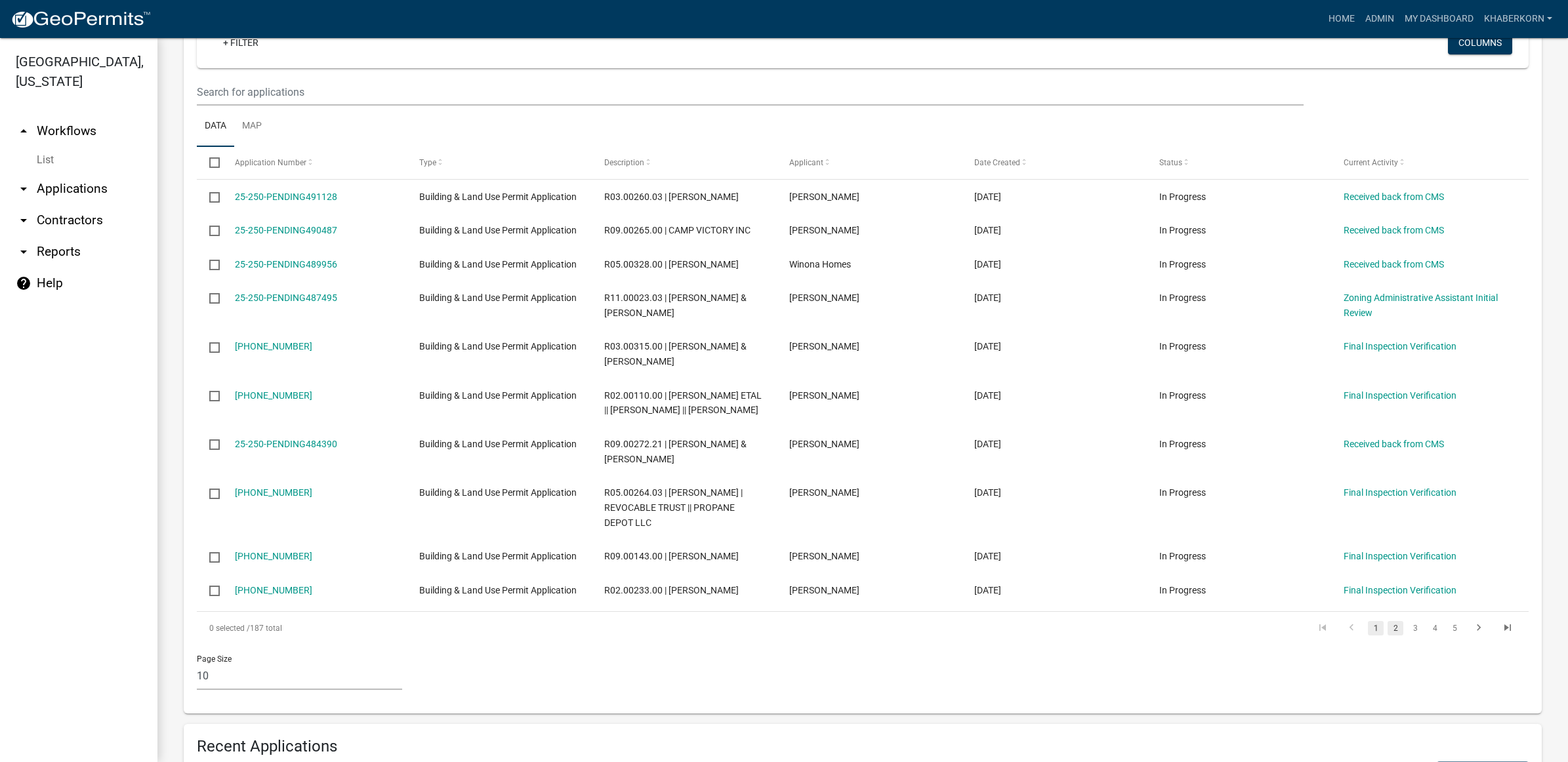
click at [1388, 636] on link "2" at bounding box center [1395, 628] width 16 height 14
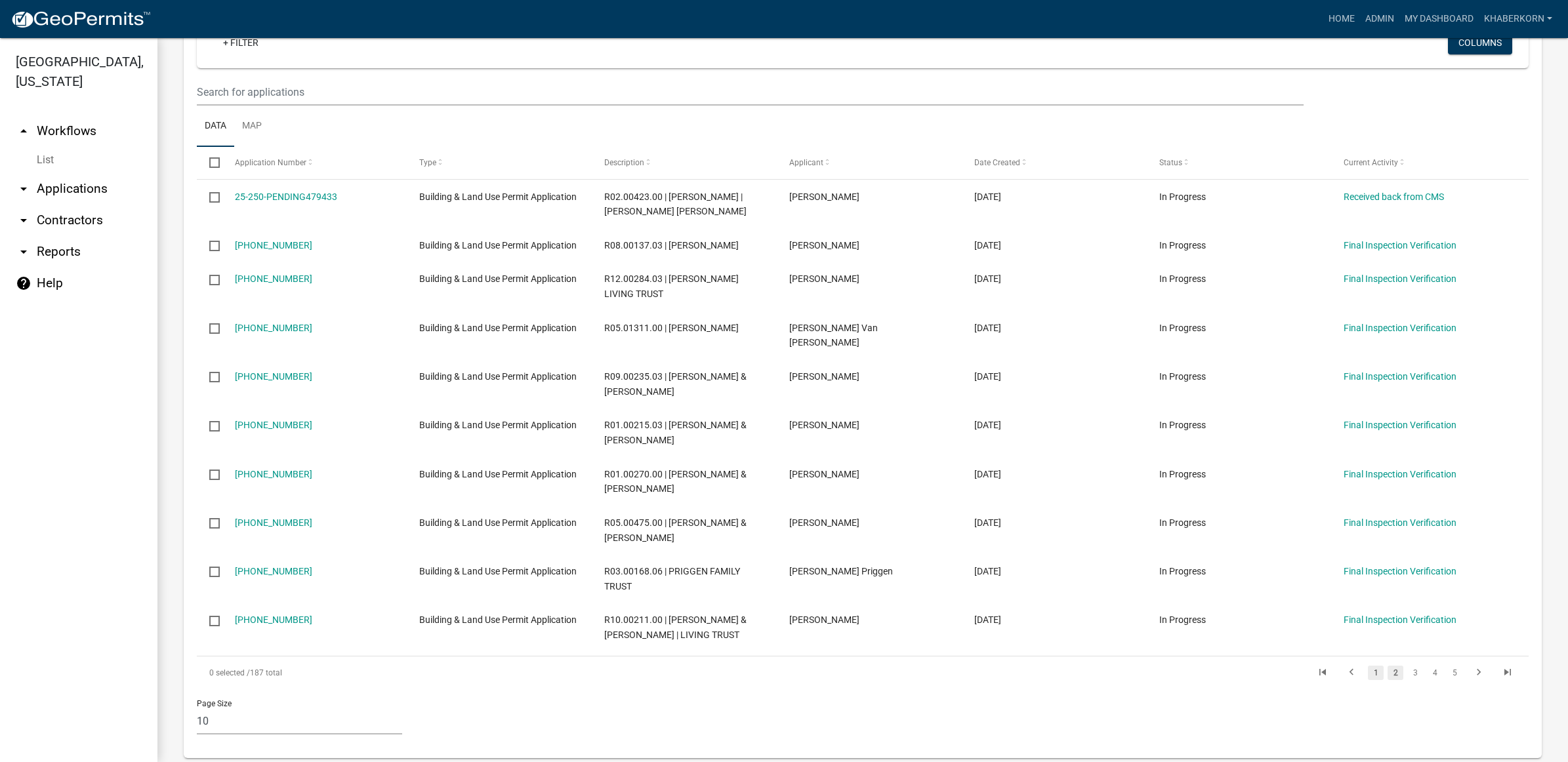
click at [1368, 667] on link "1" at bounding box center [1376, 673] width 16 height 14
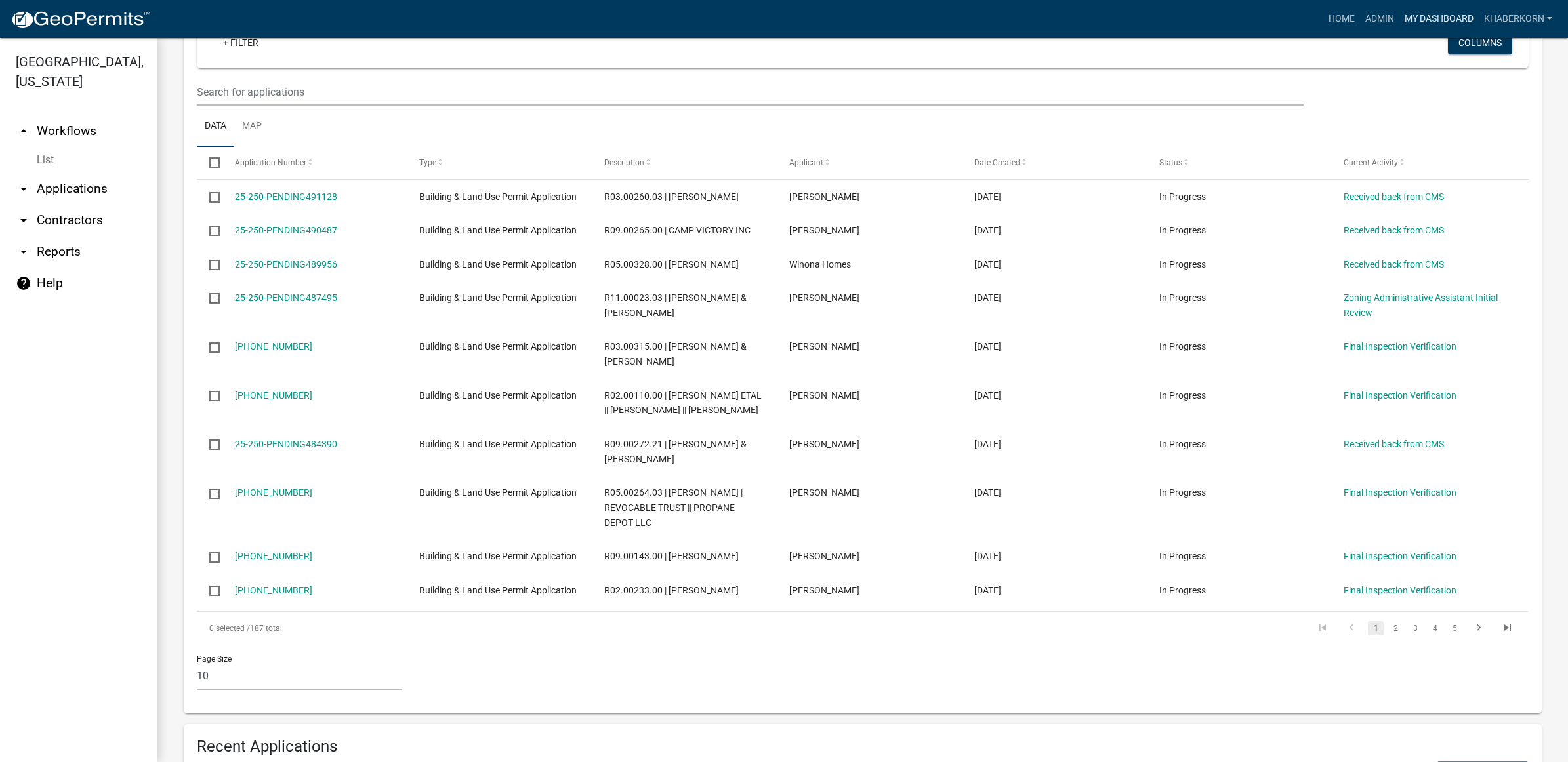
click at [1441, 11] on link "My Dashboard" at bounding box center [1439, 19] width 79 height 25
